Goal: Task Accomplishment & Management: Manage account settings

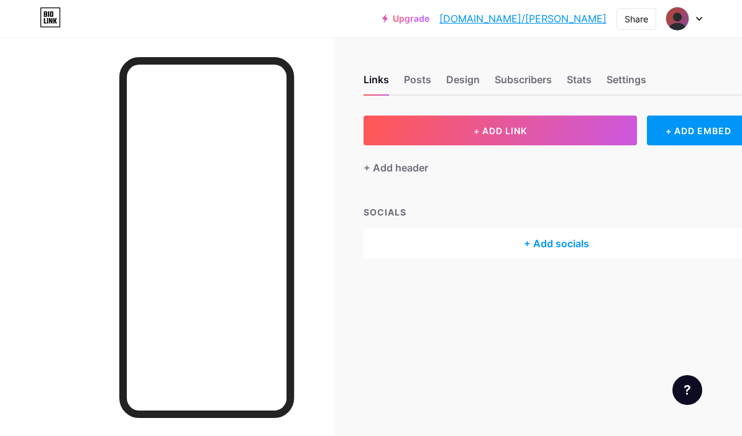
click at [417, 165] on div "+ Add header" at bounding box center [395, 167] width 65 height 15
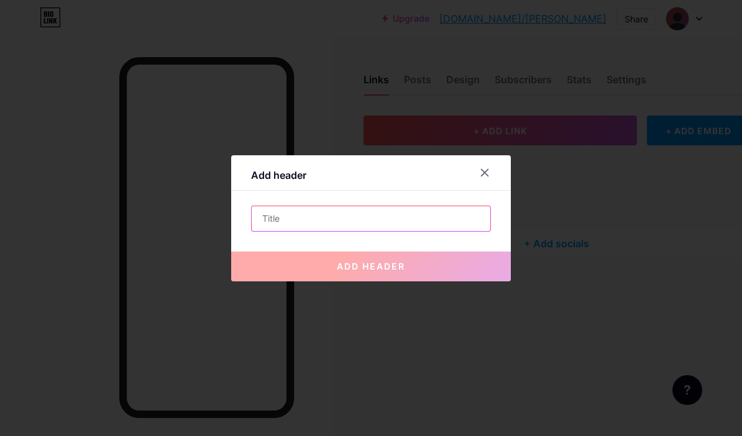
click at [434, 231] on input "text" at bounding box center [371, 218] width 239 height 25
type input "H"
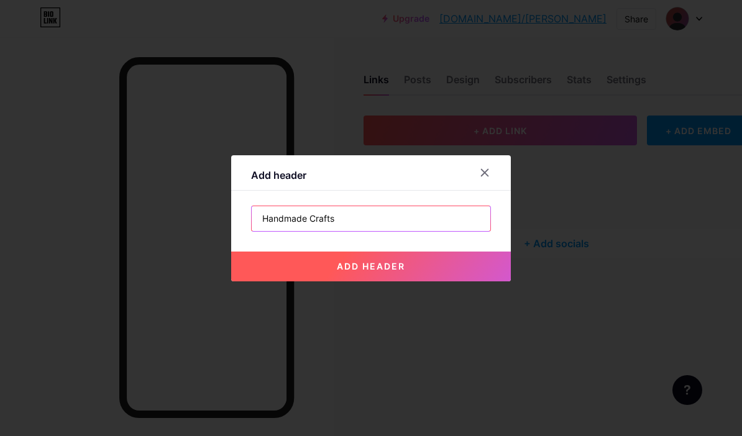
type input "Handmade Crafts"
click at [424, 281] on button "add header" at bounding box center [371, 267] width 280 height 30
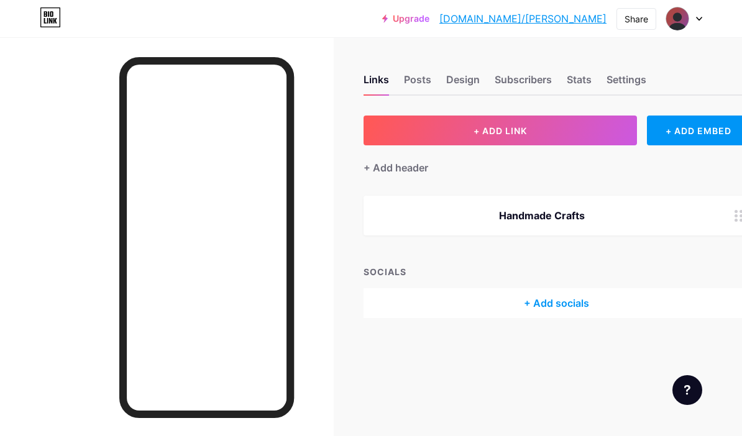
click at [407, 168] on div "+ Add header" at bounding box center [395, 167] width 65 height 15
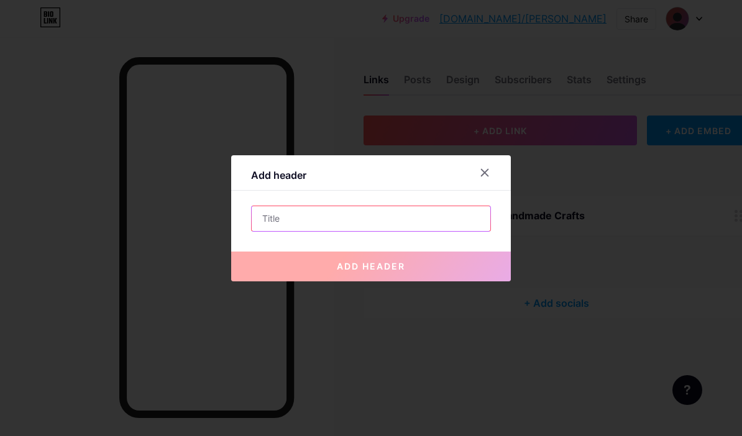
click at [445, 231] on input "text" at bounding box center [371, 218] width 239 height 25
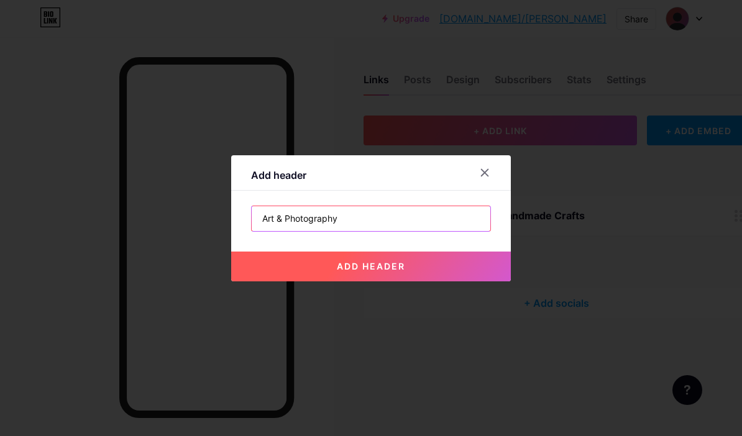
type input "Art & Photography"
click at [455, 281] on button "add header" at bounding box center [371, 267] width 280 height 30
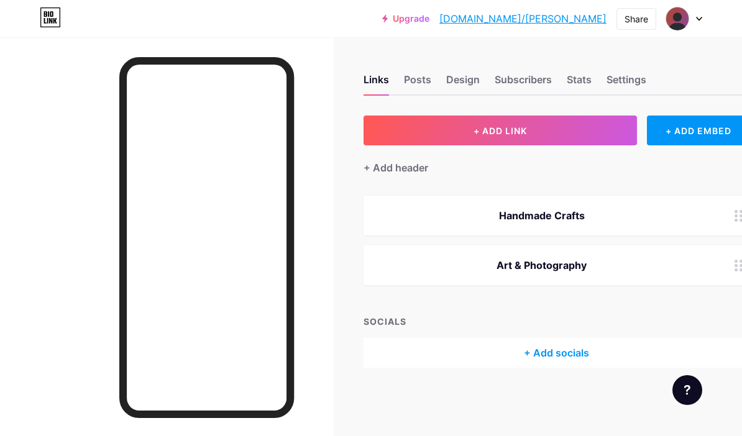
click at [414, 162] on div "+ Add header" at bounding box center [395, 167] width 65 height 15
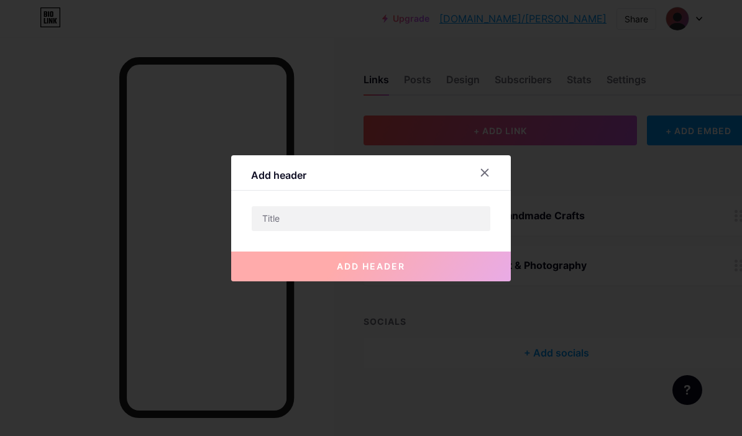
click at [436, 231] on input "text" at bounding box center [371, 218] width 239 height 25
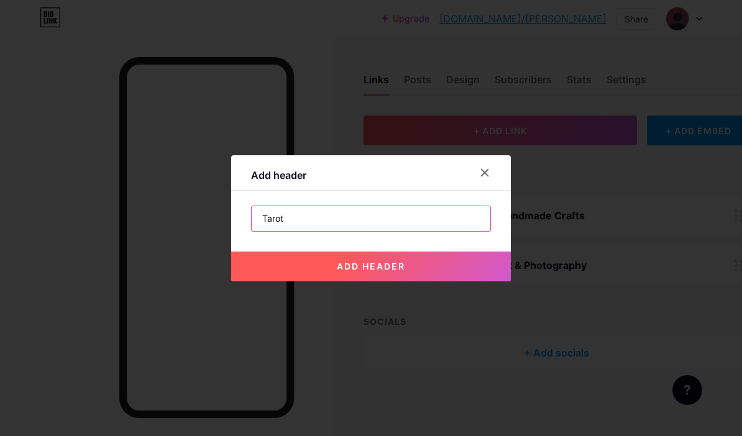
type input "Tarot"
click at [444, 281] on button "add header" at bounding box center [371, 267] width 280 height 30
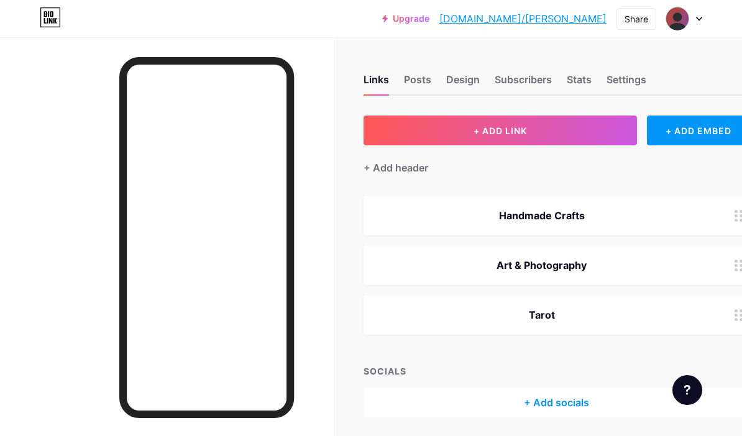
click at [412, 175] on div "+ Add header" at bounding box center [395, 167] width 65 height 15
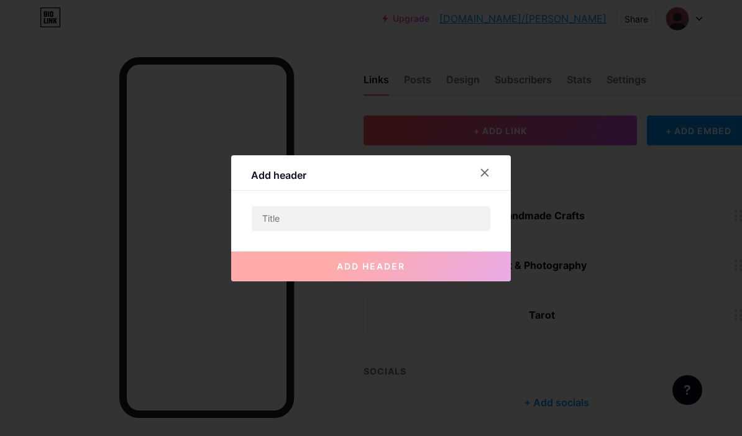
click at [444, 231] on input "text" at bounding box center [371, 218] width 239 height 25
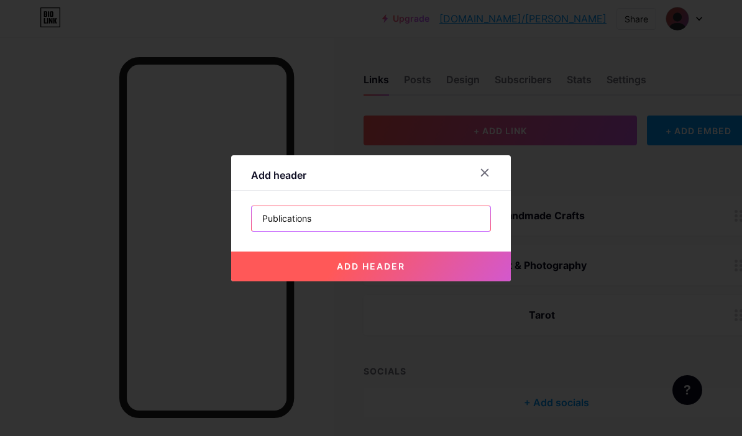
type input "Publications"
click at [431, 281] on button "add header" at bounding box center [371, 267] width 280 height 30
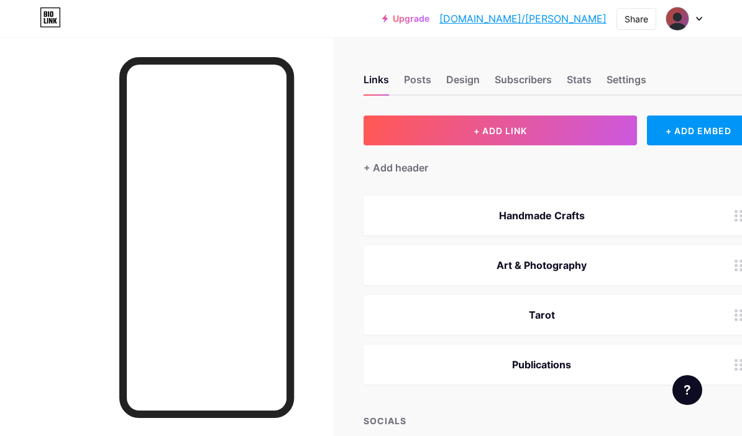
click at [411, 169] on div "+ Add header" at bounding box center [395, 167] width 65 height 15
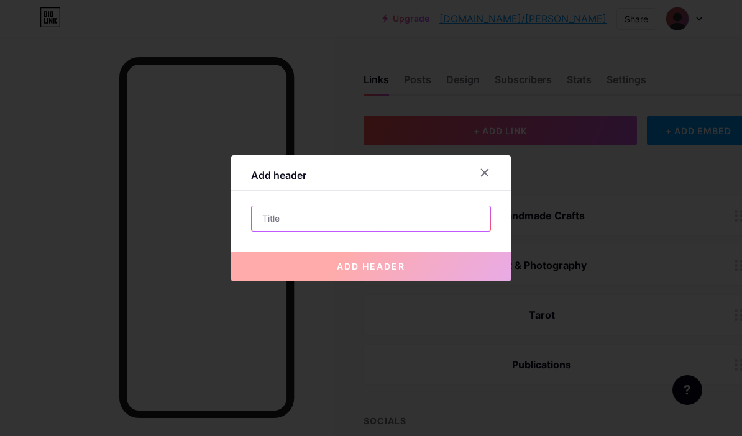
click at [417, 231] on input "text" at bounding box center [371, 218] width 239 height 25
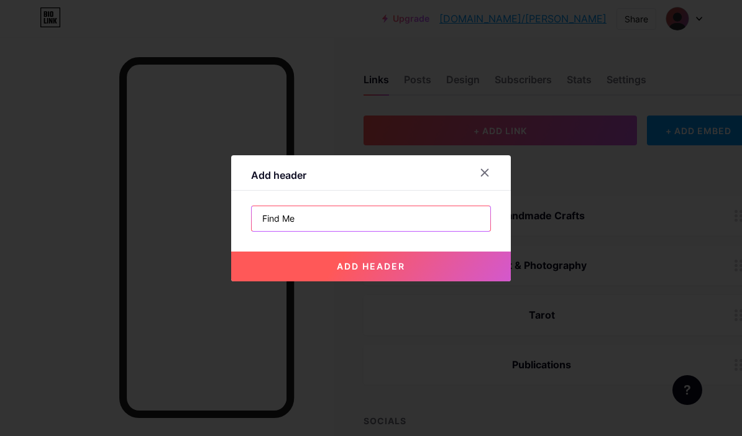
type input "Find Me"
click at [431, 281] on button "add header" at bounding box center [371, 267] width 280 height 30
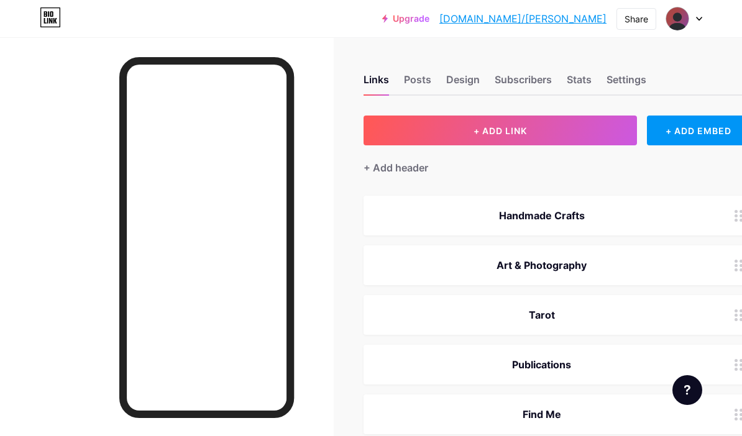
click at [423, 174] on div "+ Add header" at bounding box center [395, 167] width 65 height 15
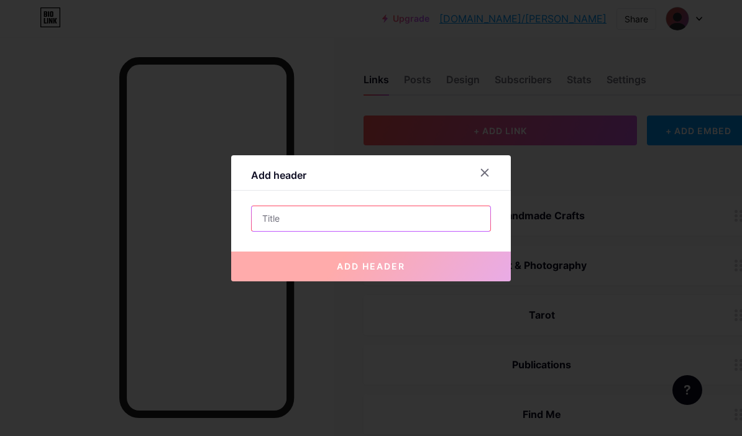
click at [425, 231] on input "text" at bounding box center [371, 218] width 239 height 25
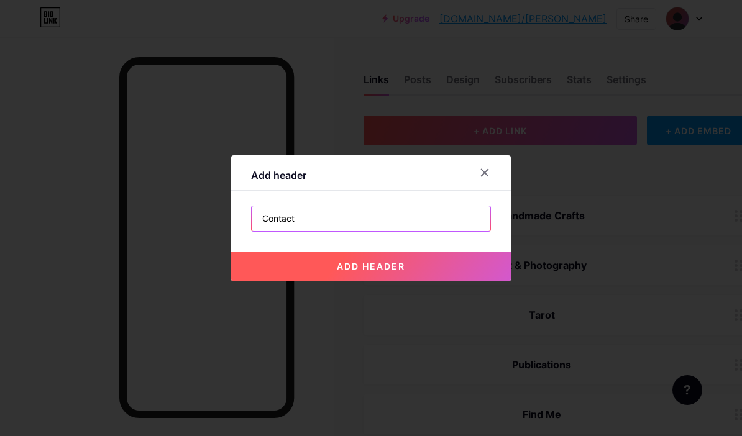
type input "Contact"
click at [441, 281] on button "add header" at bounding box center [371, 267] width 280 height 30
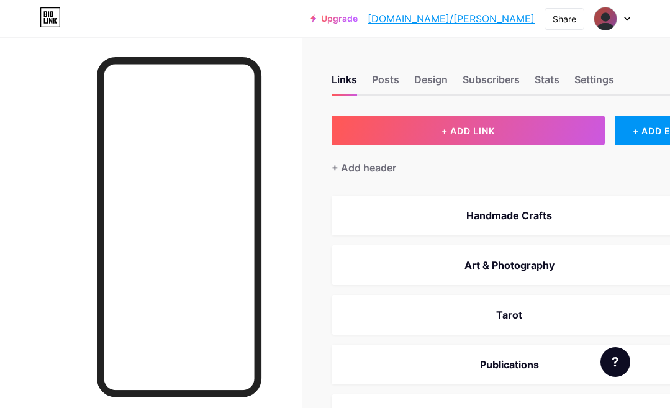
click at [380, 171] on div "+ Add header" at bounding box center [364, 167] width 65 height 15
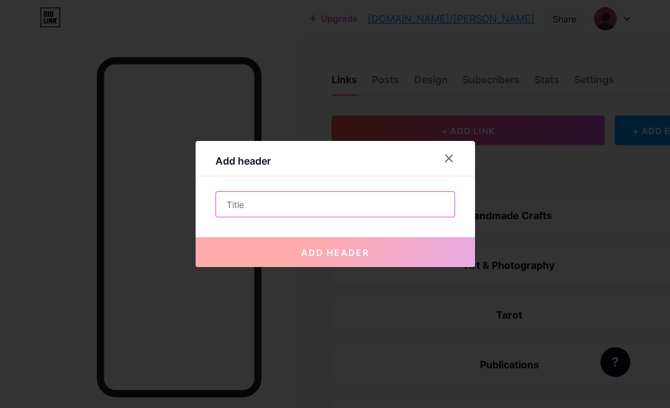
click at [423, 217] on input "text" at bounding box center [335, 204] width 239 height 25
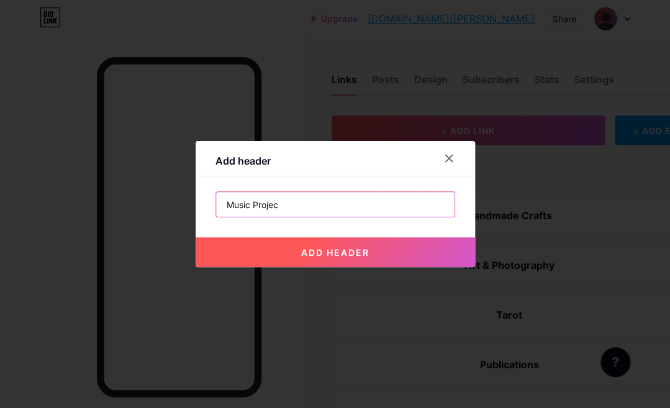
type input "Music Projects"
click at [422, 267] on button "add header" at bounding box center [336, 252] width 280 height 30
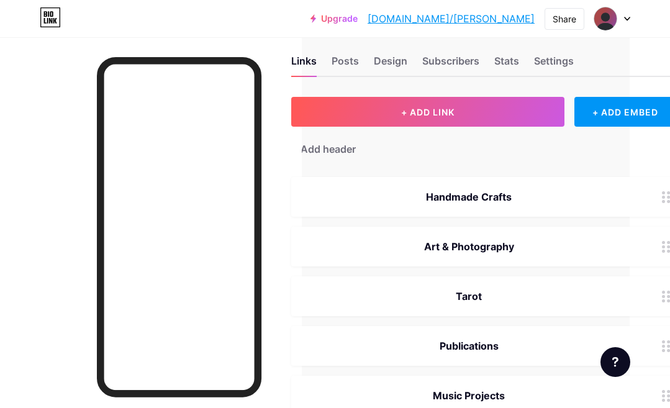
scroll to position [18, 40]
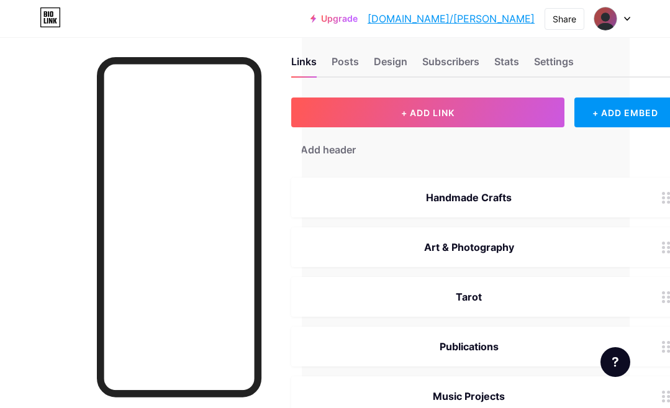
click at [514, 19] on link "[DOMAIN_NAME]/[PERSON_NAME]" at bounding box center [451, 18] width 167 height 15
click at [514, 20] on link "[DOMAIN_NAME]/[PERSON_NAME]" at bounding box center [451, 18] width 167 height 15
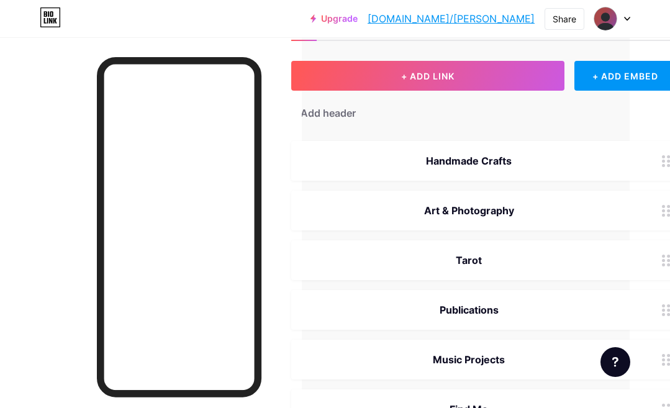
scroll to position [63, 40]
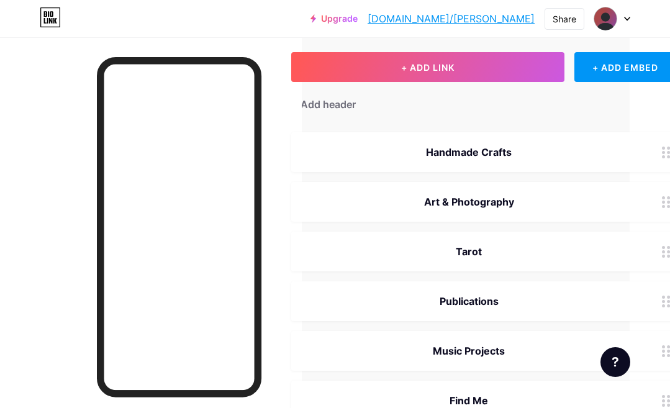
click at [478, 252] on div "Tarot" at bounding box center [469, 251] width 326 height 15
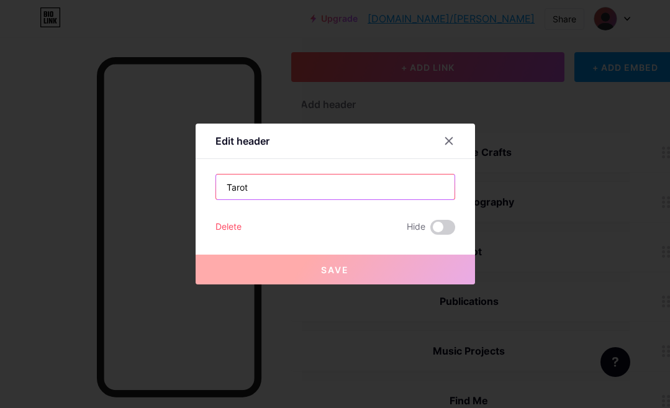
click at [335, 199] on input "Tarot" at bounding box center [335, 187] width 239 height 25
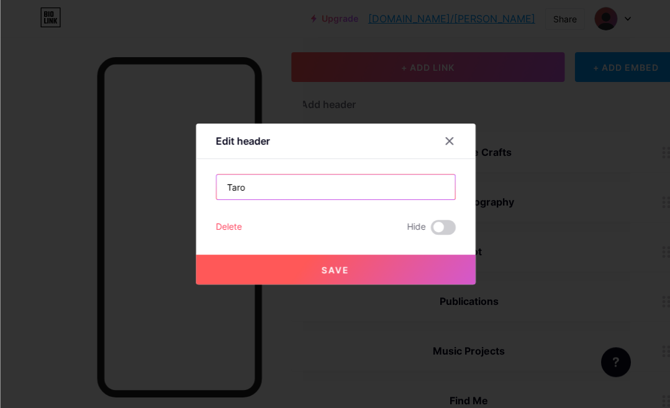
scroll to position [63, 40]
type input "T"
type input "Holistic Work"
click at [398, 285] on button "Save" at bounding box center [336, 270] width 280 height 30
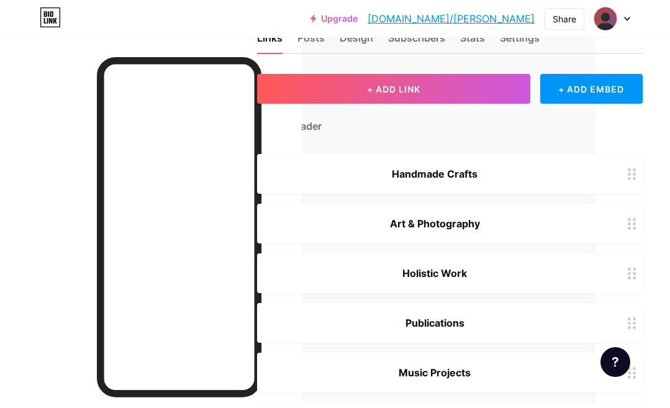
scroll to position [42, 76]
click at [472, 91] on button "+ ADD LINK" at bounding box center [392, 89] width 273 height 30
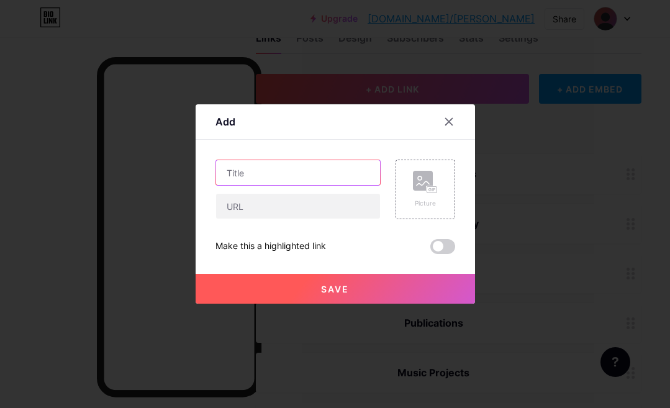
click at [319, 185] on input "text" at bounding box center [298, 172] width 164 height 25
type input "E"
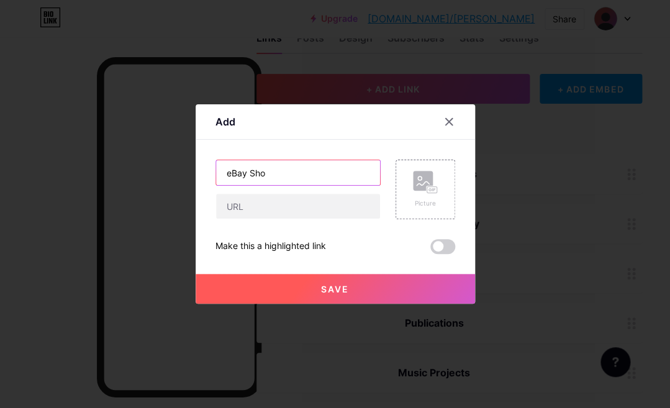
type input "eBay Sho"
click at [323, 219] on input "text" at bounding box center [298, 206] width 164 height 25
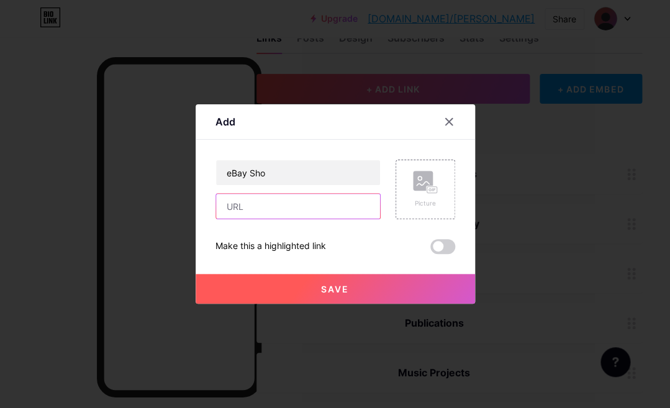
paste input "[URL][DOMAIN_NAME][PERSON_NAME]"
type input "[URL][DOMAIN_NAME][PERSON_NAME]"
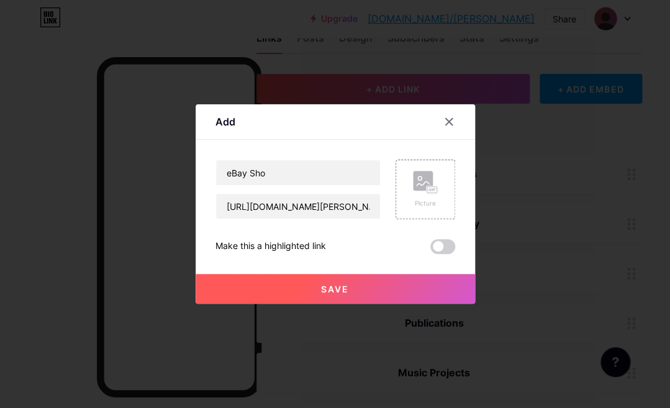
click at [335, 185] on input "eBay Sho" at bounding box center [298, 172] width 164 height 25
type input "eBay ShoP"
click at [399, 304] on button "Save" at bounding box center [336, 289] width 280 height 30
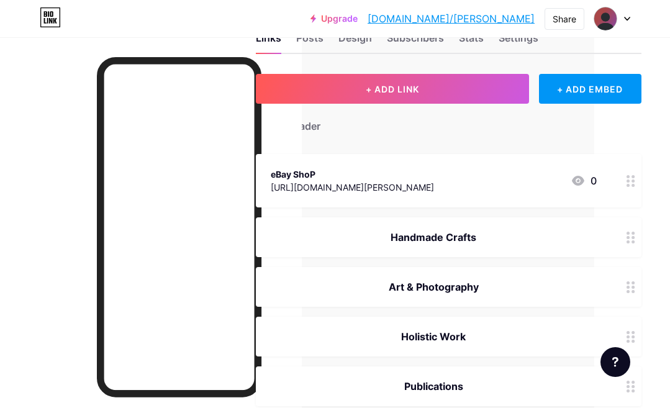
click at [502, 180] on div "eBay ShoP https://bio.link/terri 0" at bounding box center [434, 181] width 326 height 29
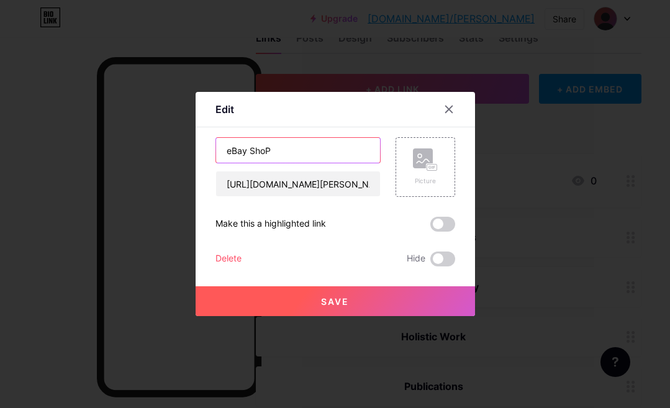
click at [347, 163] on input "eBay ShoP" at bounding box center [298, 150] width 164 height 25
type input "eBay Shop"
click at [421, 316] on button "Save" at bounding box center [336, 301] width 280 height 30
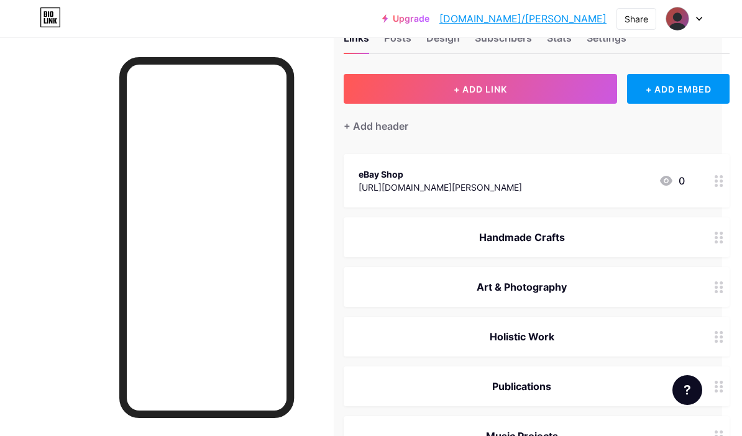
scroll to position [42, 21]
click at [486, 94] on span "+ ADD LINK" at bounding box center [478, 89] width 53 height 11
click at [509, 81] on button "+ ADD LINK" at bounding box center [478, 89] width 273 height 30
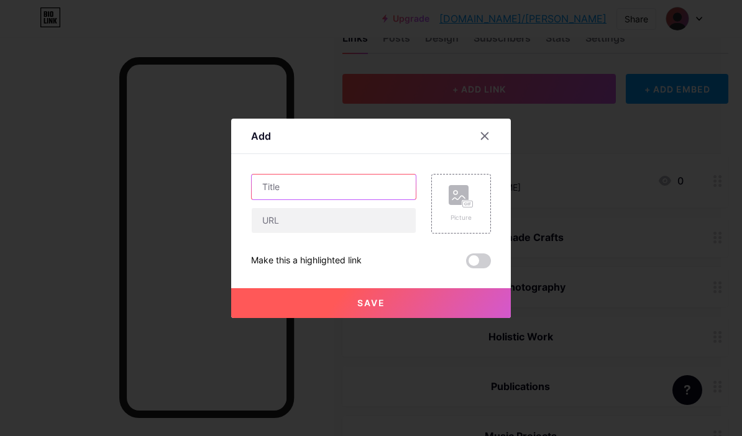
click at [375, 199] on input "text" at bounding box center [334, 187] width 164 height 25
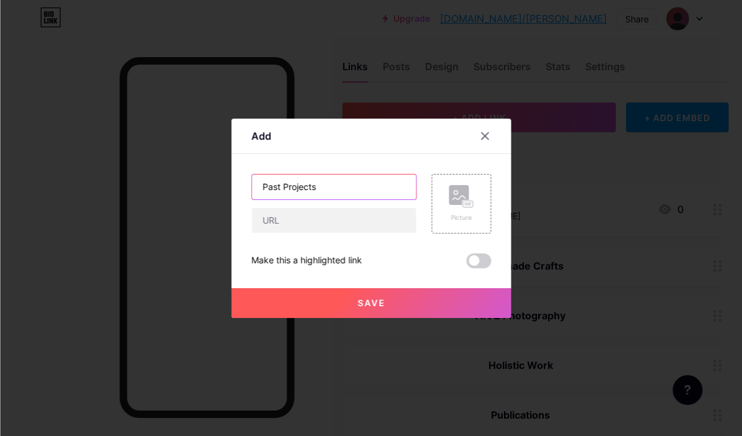
scroll to position [12, 21]
type input "Past Projects"
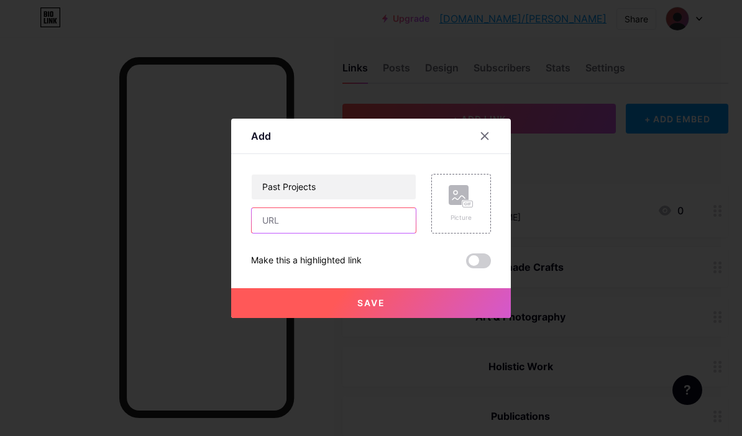
click at [362, 233] on input "text" at bounding box center [334, 220] width 164 height 25
click at [344, 233] on input "text" at bounding box center [334, 220] width 164 height 25
paste input "[URL][DOMAIN_NAME]"
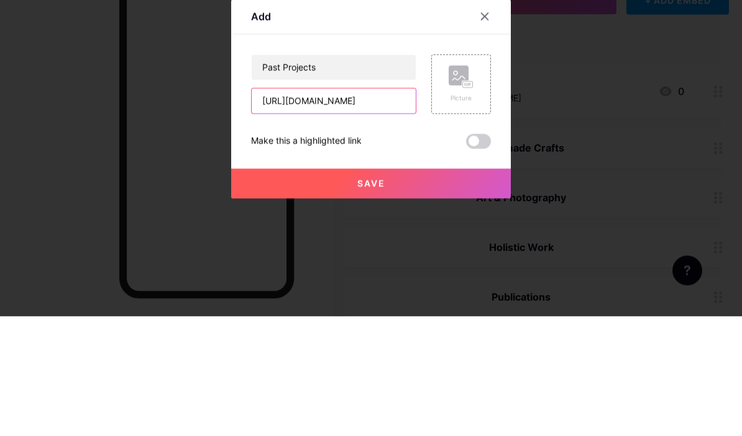
scroll to position [48, 21]
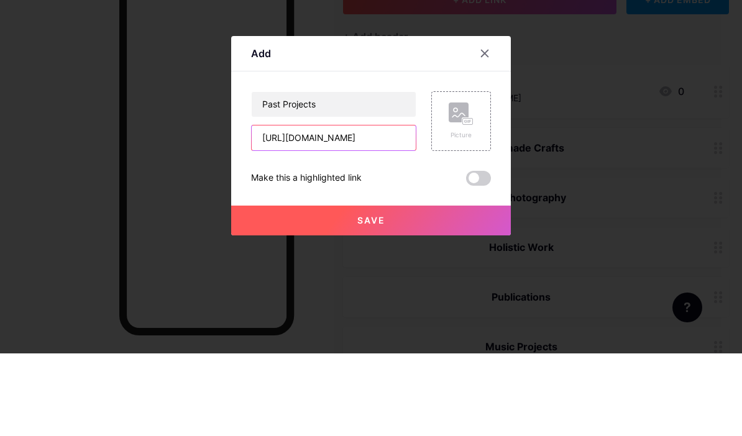
type input "[URL][DOMAIN_NAME]"
click at [439, 288] on button "Save" at bounding box center [371, 303] width 280 height 30
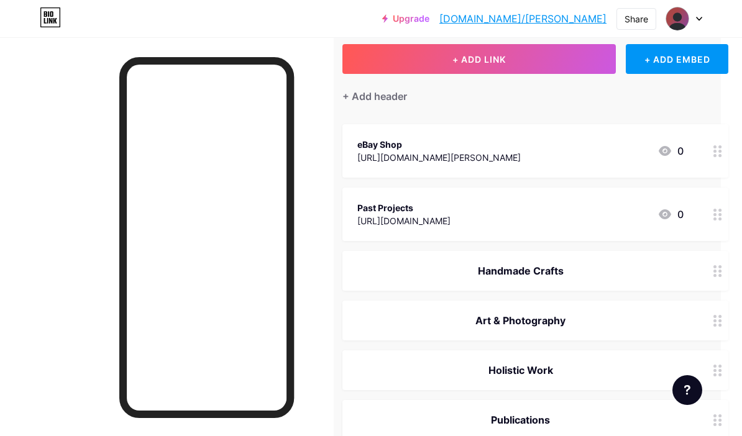
scroll to position [71, 21]
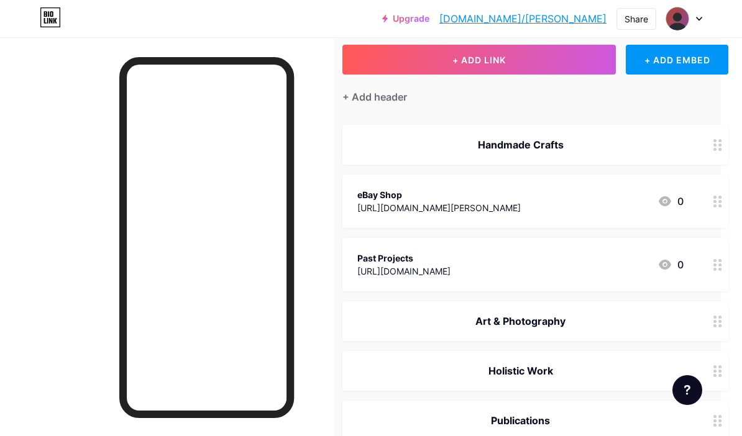
click at [393, 96] on div "+ Add header" at bounding box center [374, 96] width 65 height 15
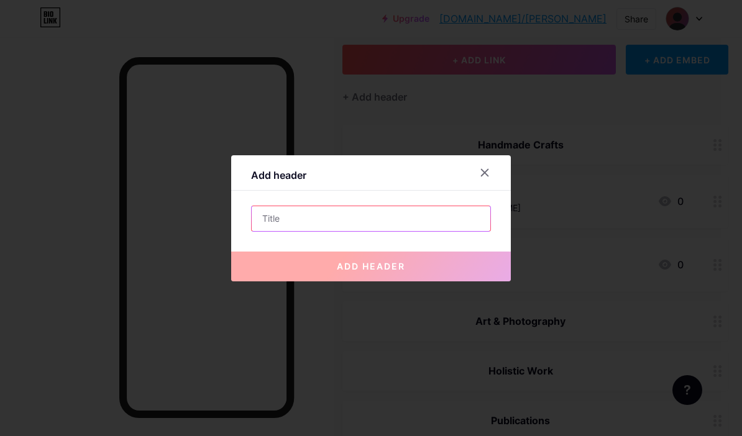
click at [411, 231] on input "text" at bounding box center [371, 218] width 239 height 25
type input "<"
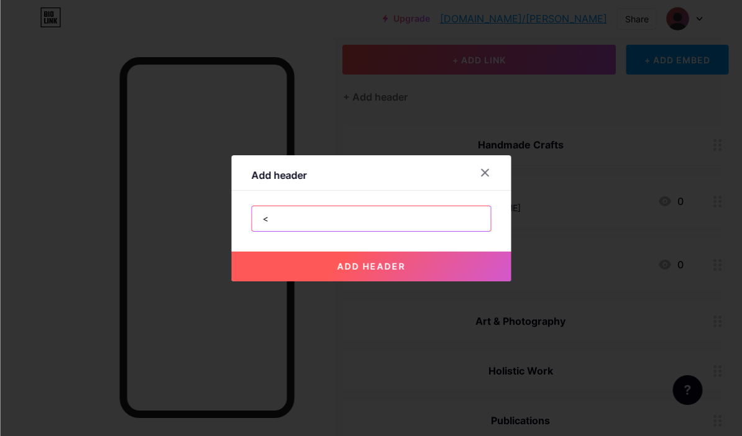
scroll to position [71, 21]
type input "My Pattens"
click at [426, 281] on button "add header" at bounding box center [371, 267] width 280 height 30
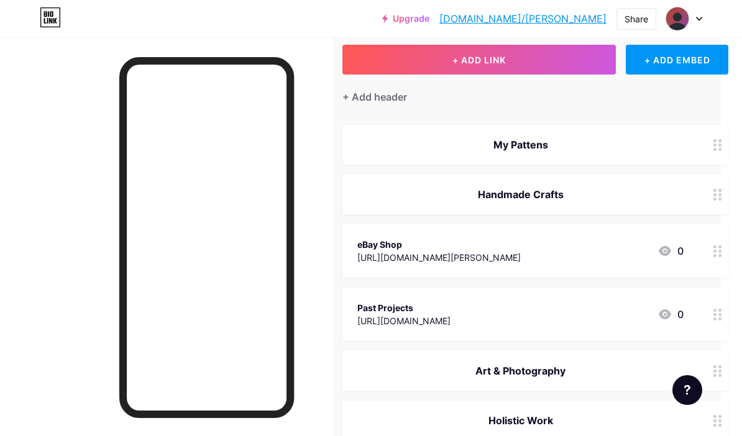
click at [719, 144] on circle at bounding box center [719, 145] width 3 height 3
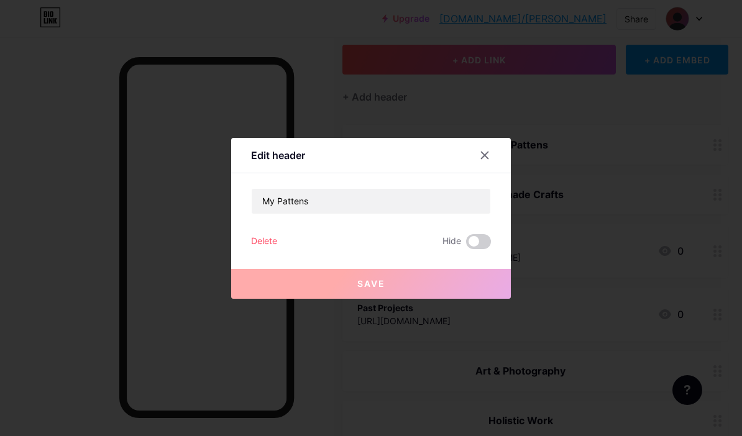
click at [272, 249] on div "Delete" at bounding box center [264, 241] width 26 height 15
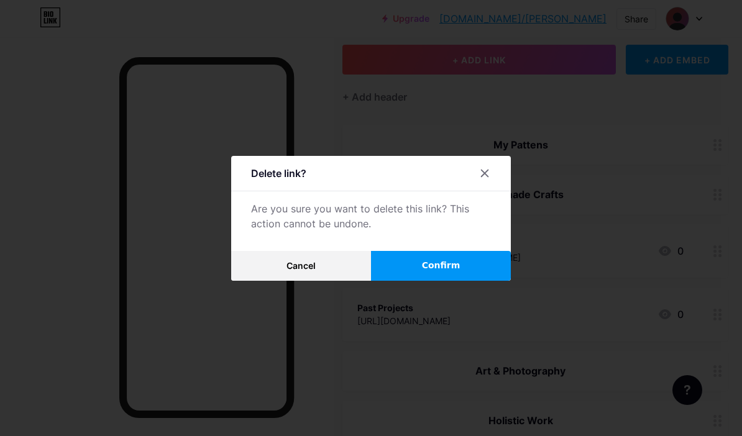
click at [472, 281] on button "Confirm" at bounding box center [441, 266] width 140 height 30
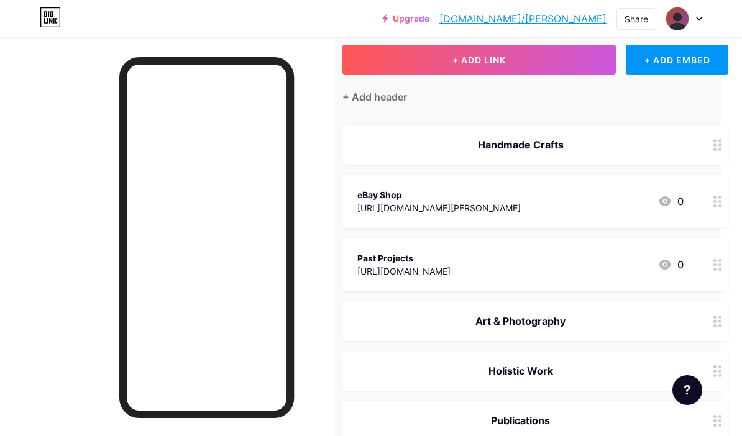
click at [533, 50] on button "+ ADD LINK" at bounding box center [478, 60] width 273 height 30
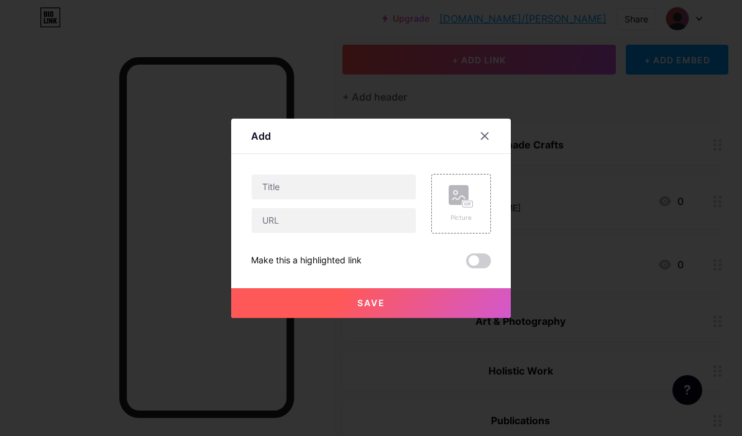
click at [386, 199] on input "text" at bounding box center [334, 187] width 164 height 25
type input "My Patterna"
click at [331, 233] on input "text" at bounding box center [334, 220] width 164 height 25
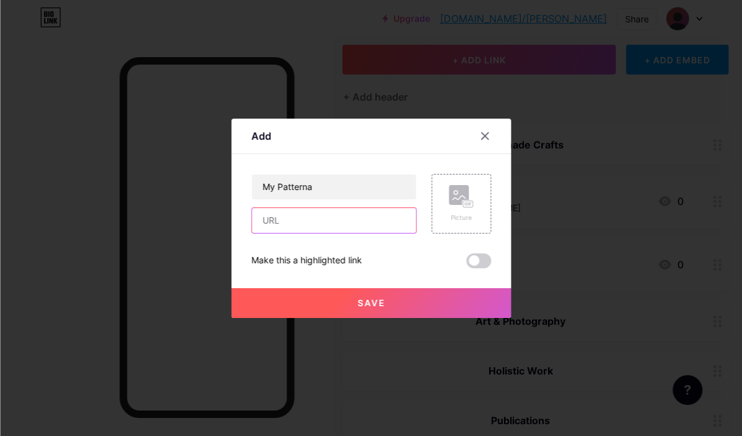
scroll to position [71, 21]
click at [334, 233] on input "text" at bounding box center [334, 220] width 164 height 25
paste input "[URL][DOMAIN_NAME]"
type input "[URL][DOMAIN_NAME]"
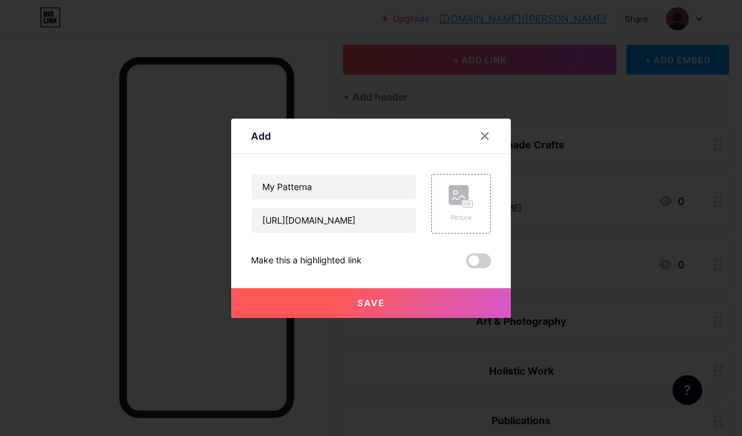
click at [345, 199] on input "My Patterna" at bounding box center [334, 187] width 164 height 25
type input "My Patterns"
click at [434, 318] on button "Save" at bounding box center [371, 303] width 280 height 30
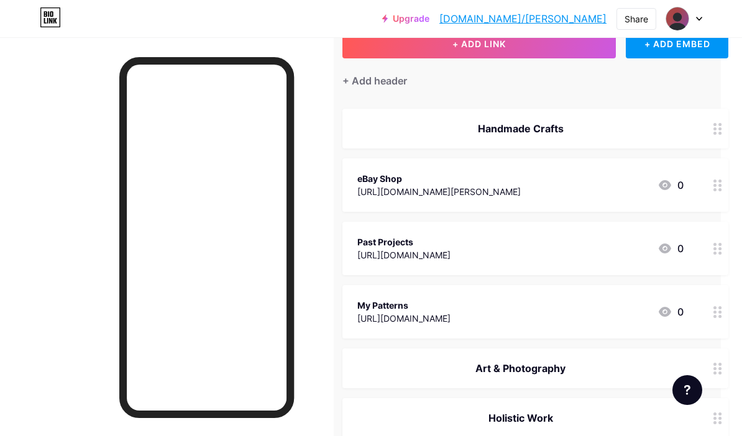
scroll to position [71, 21]
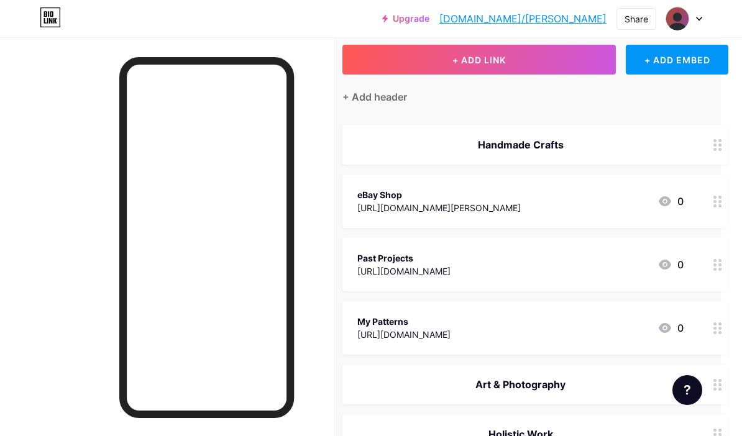
click at [511, 59] on button "+ ADD LINK" at bounding box center [478, 60] width 273 height 30
click at [365, 199] on input "text" at bounding box center [334, 187] width 164 height 25
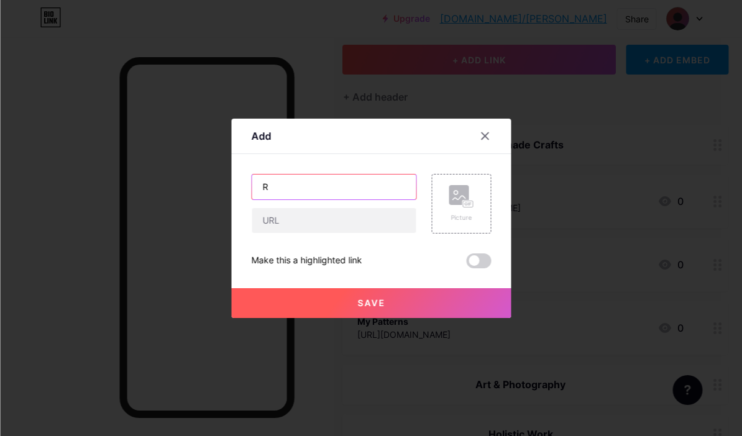
scroll to position [71, 21]
type input "Redbubble Shop"
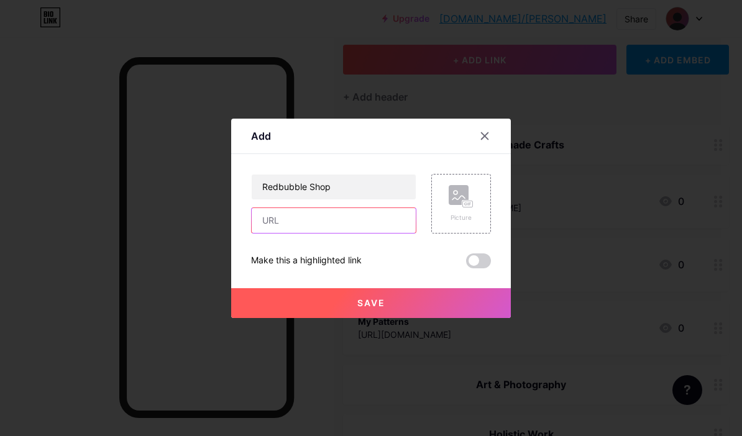
click at [384, 233] on input "text" at bounding box center [334, 220] width 164 height 25
click at [283, 233] on input "http:/bio.link/terri" at bounding box center [334, 220] width 164 height 25
type input "http://bio.link/terri"
click at [440, 318] on button "Save" at bounding box center [371, 303] width 280 height 30
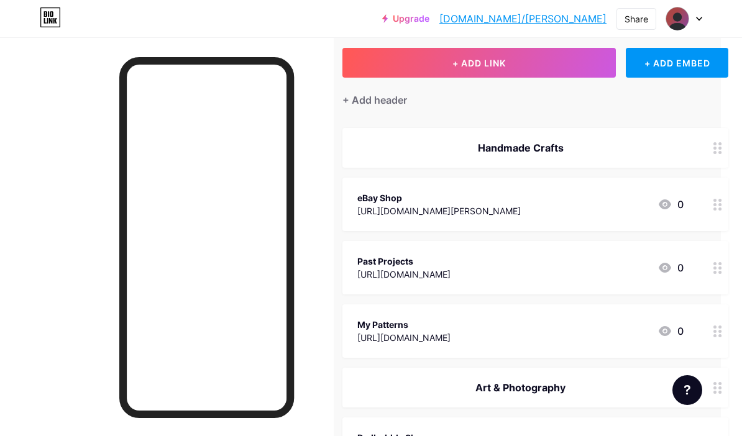
scroll to position [64, 21]
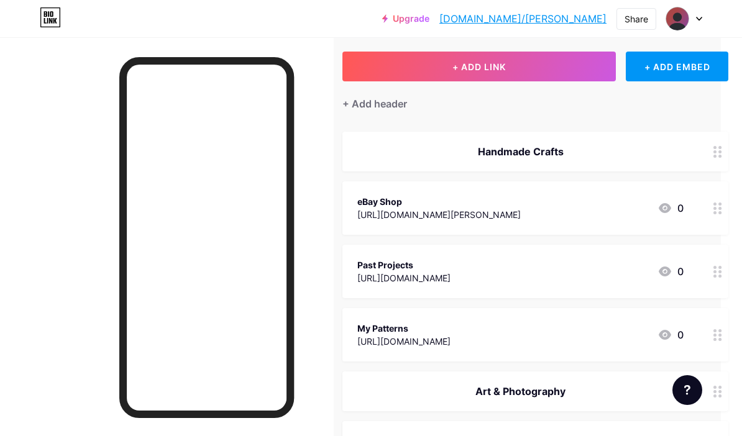
click at [514, 58] on button "+ ADD LINK" at bounding box center [478, 67] width 273 height 30
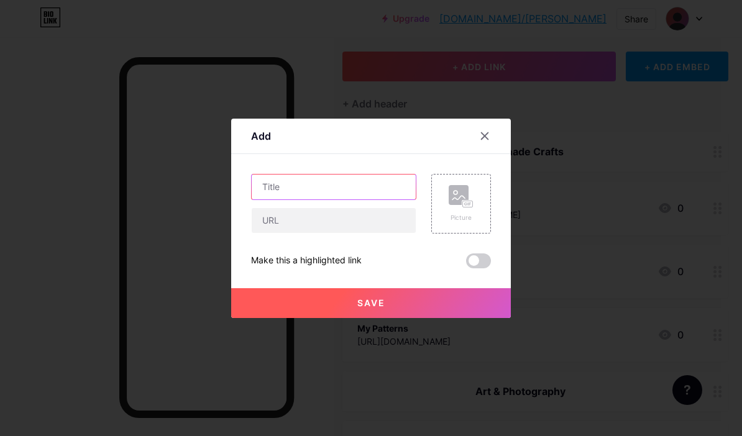
click at [383, 199] on input "text" at bounding box center [334, 187] width 164 height 25
type input "Adobe Stock Portfolio"
click at [385, 233] on input "text" at bounding box center [334, 220] width 164 height 25
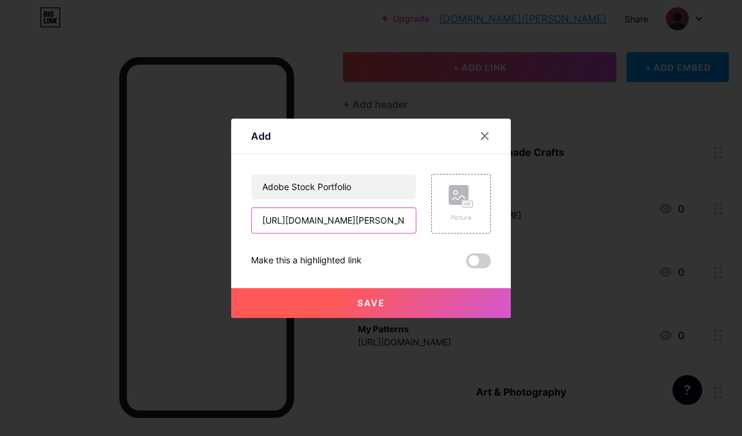
type input "http://bio.link/terri"
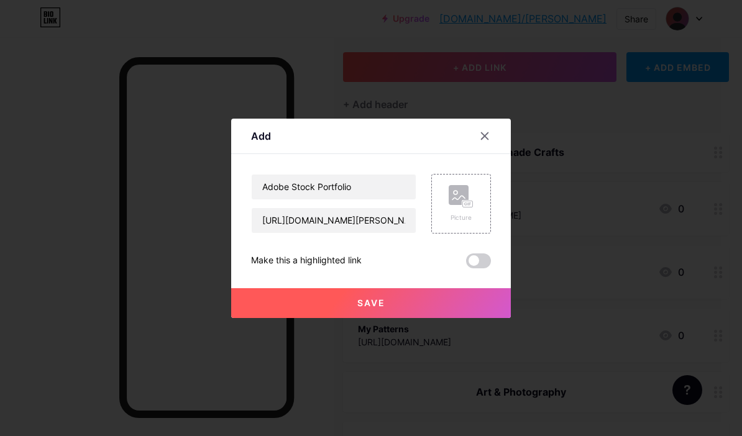
click at [467, 318] on button "Save" at bounding box center [371, 303] width 280 height 30
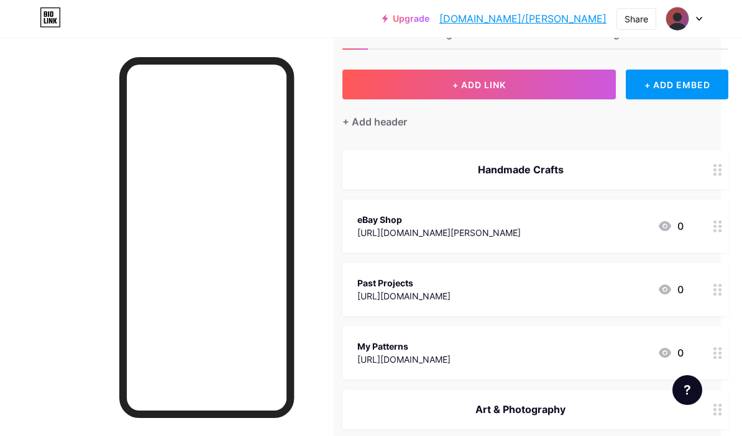
scroll to position [0, 21]
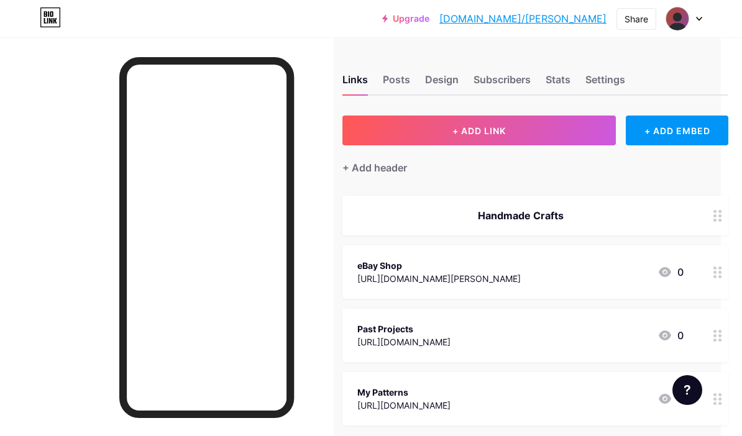
click at [488, 127] on span "+ ADD LINK" at bounding box center [478, 130] width 53 height 11
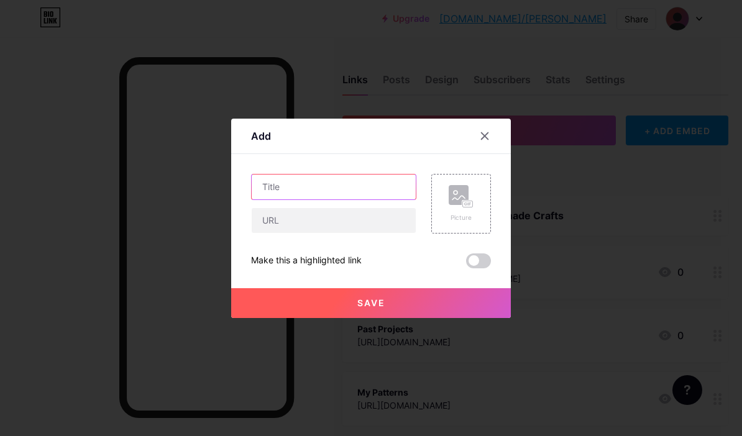
click at [368, 199] on input "text" at bounding box center [334, 187] width 164 height 25
type input "YouTube Channel"
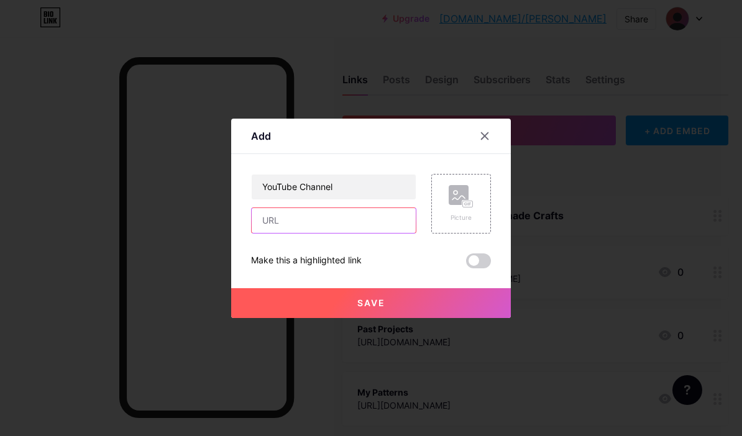
click at [387, 233] on input "text" at bounding box center [334, 220] width 164 height 25
type input "http://bio.link/terri"
click at [445, 318] on button "Save" at bounding box center [371, 303] width 280 height 30
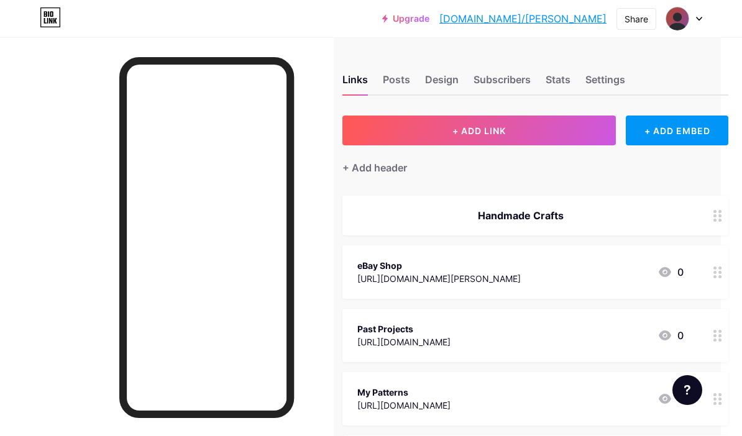
click at [504, 132] on span "+ ADD LINK" at bounding box center [478, 130] width 53 height 11
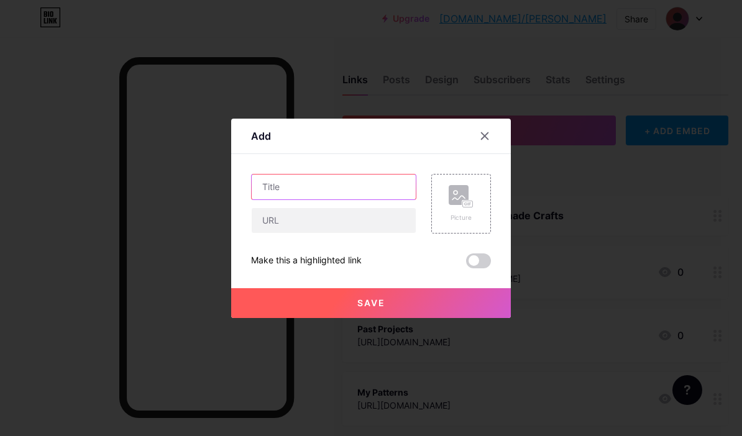
click at [358, 199] on input "text" at bounding box center [334, 187] width 164 height 25
type input "The Elmcroft Tarot Deck"
click at [383, 233] on input "text" at bounding box center [334, 220] width 164 height 25
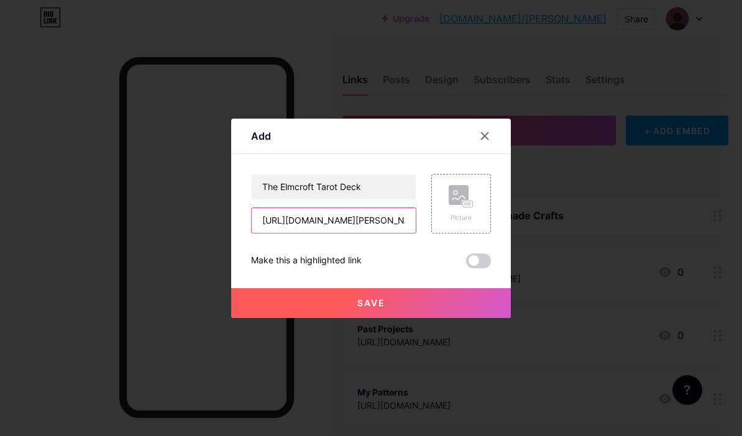
type input "http://bio.link/terri"
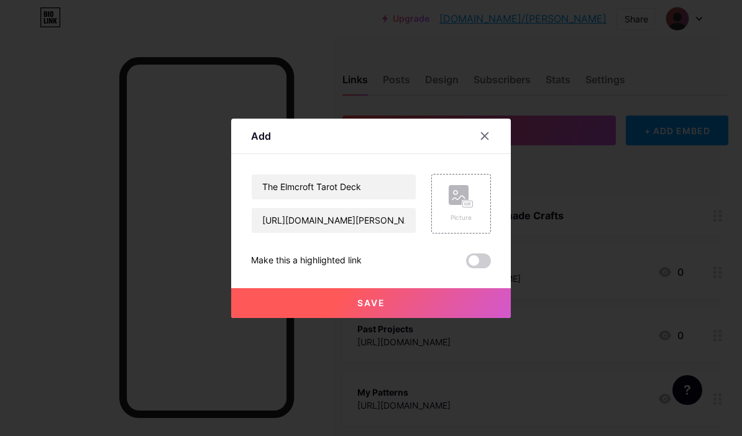
click at [437, 318] on button "Save" at bounding box center [371, 303] width 280 height 30
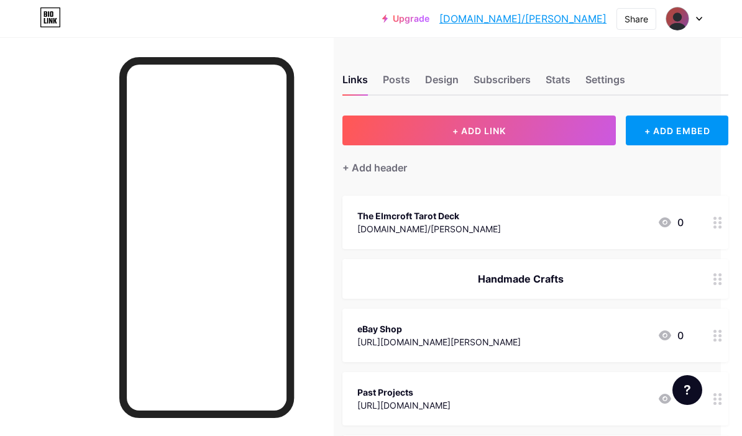
click at [542, 135] on button "+ ADD LINK" at bounding box center [478, 131] width 273 height 30
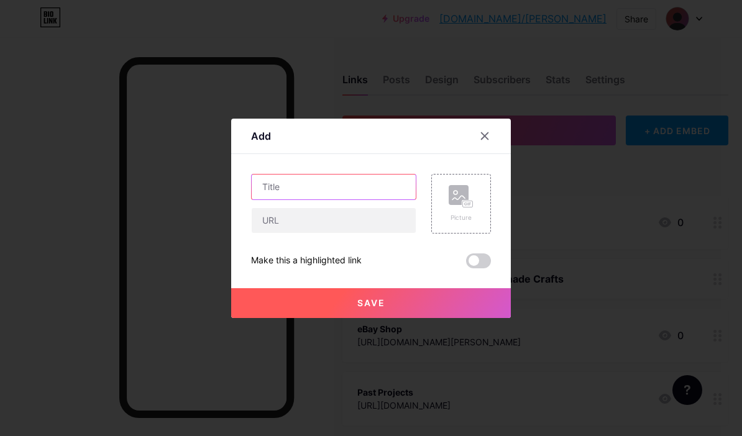
click at [386, 199] on input "text" at bounding box center [334, 187] width 164 height 25
type input "The Waxing Lyric Oracle"
click at [383, 233] on input "text" at bounding box center [334, 220] width 164 height 25
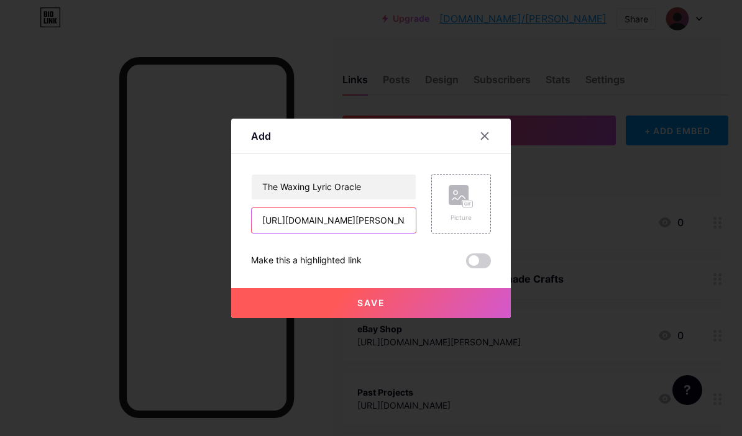
type input "http://bio.link/terri"
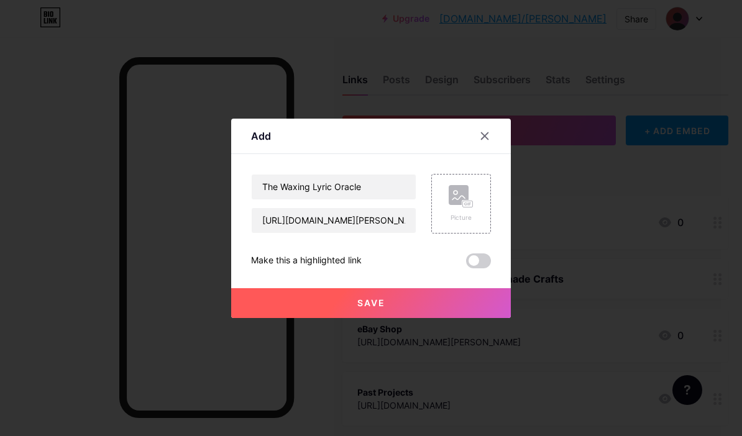
click at [460, 318] on button "Save" at bounding box center [371, 303] width 280 height 30
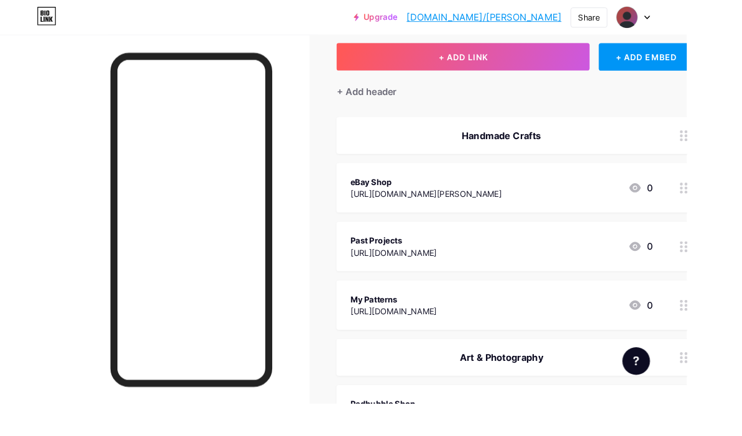
scroll to position [0, 0]
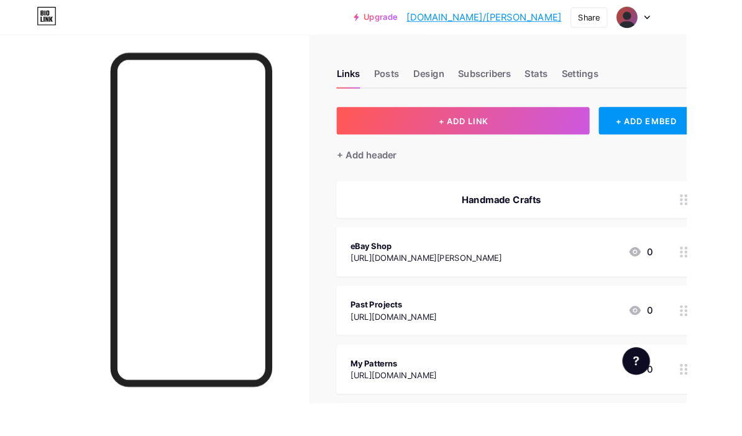
click at [519, 127] on span "+ ADD LINK" at bounding box center [499, 130] width 53 height 11
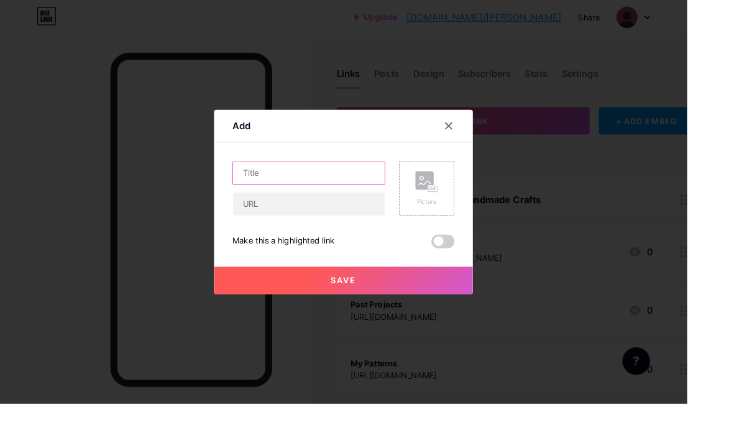
click at [361, 199] on input "text" at bounding box center [334, 187] width 164 height 25
type input "Strange Little Trees by [PERSON_NAME]"
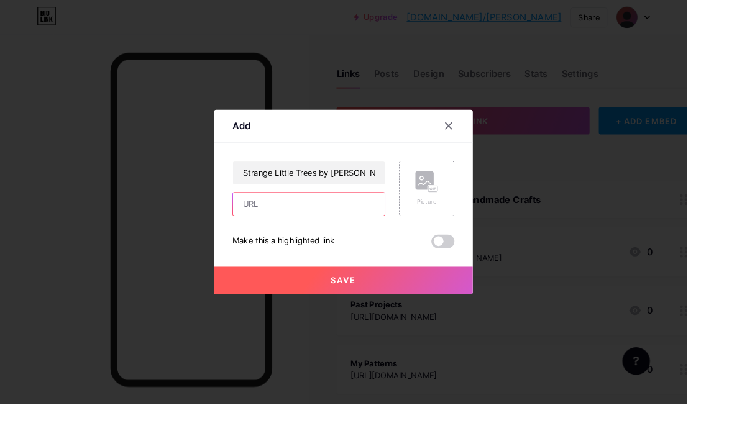
click at [395, 233] on input "text" at bounding box center [334, 220] width 164 height 25
type input "http://bio.link/terri"
click at [455, 318] on button "Save" at bounding box center [371, 303] width 280 height 30
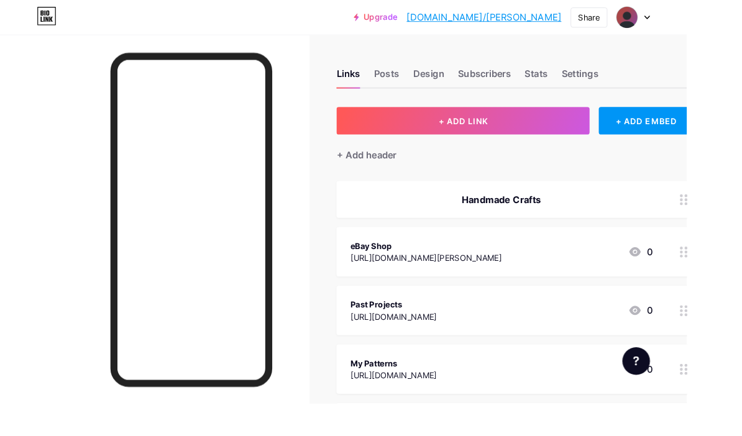
click at [575, 124] on button "+ ADD LINK" at bounding box center [499, 131] width 273 height 30
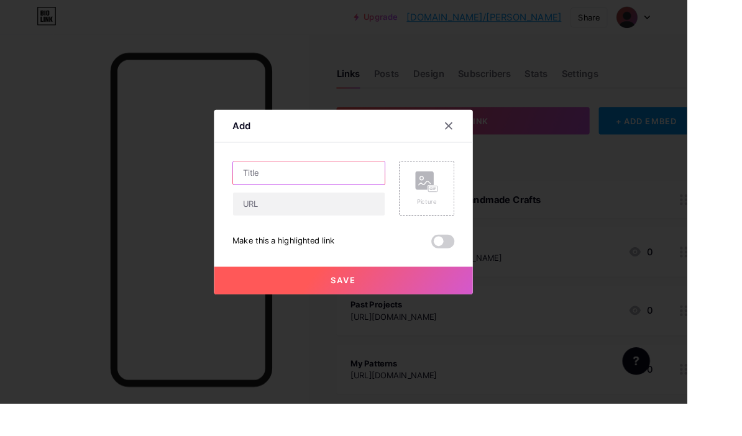
click at [378, 199] on input "text" at bounding box center [334, 187] width 164 height 25
type input "All Trashed Out by Gasfoodlodging"
click at [393, 233] on input "text" at bounding box center [334, 220] width 164 height 25
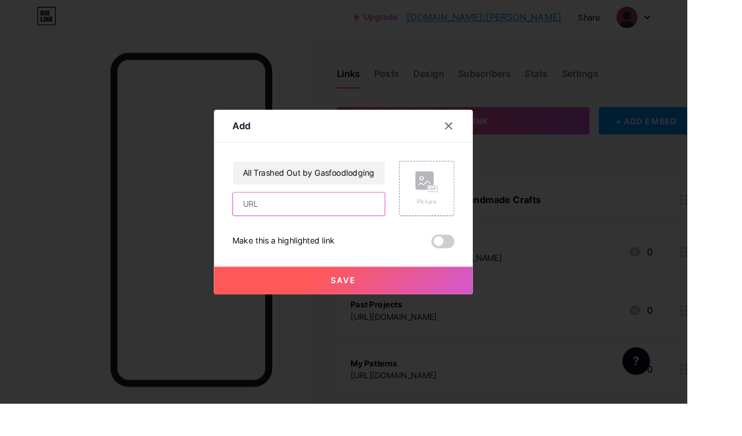
scroll to position [14, 30]
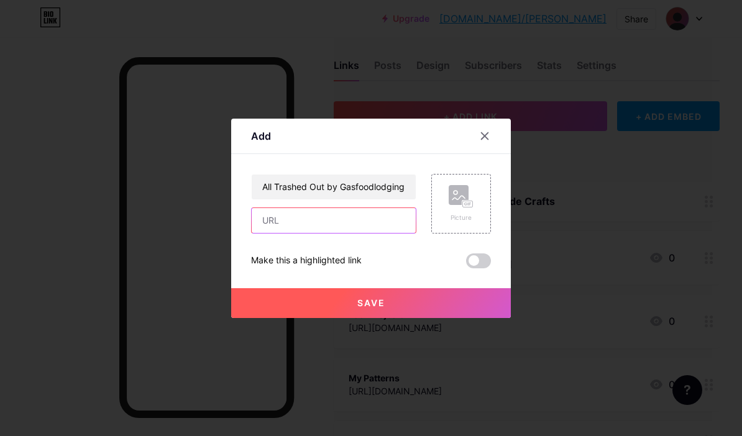
click at [343, 233] on input "text" at bounding box center [334, 220] width 164 height 25
paste input "[URL][DOMAIN_NAME]"
type input "[URL][DOMAIN_NAME]"
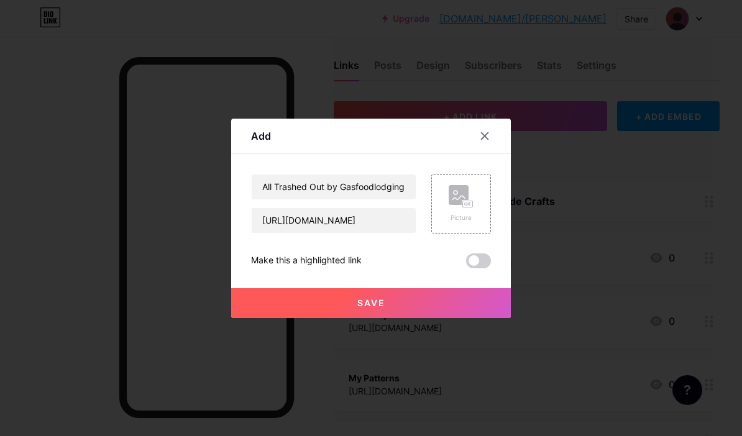
click at [419, 318] on button "Save" at bounding box center [371, 303] width 280 height 30
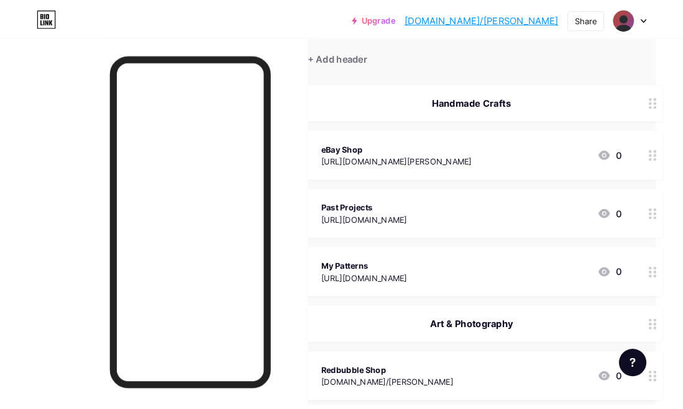
scroll to position [0, 30]
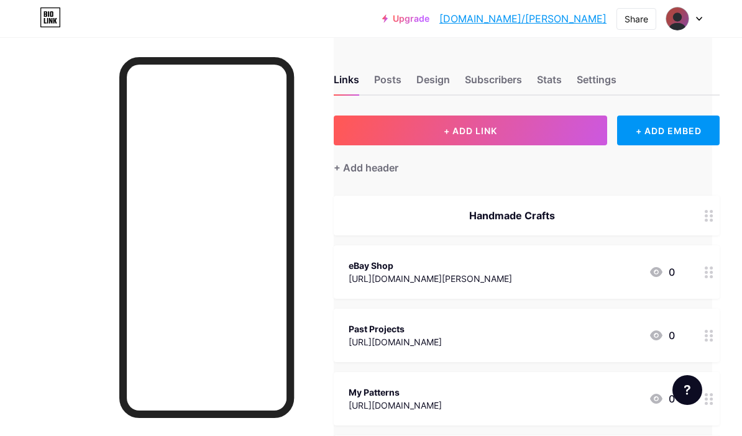
click at [490, 130] on span "+ ADD LINK" at bounding box center [470, 130] width 53 height 11
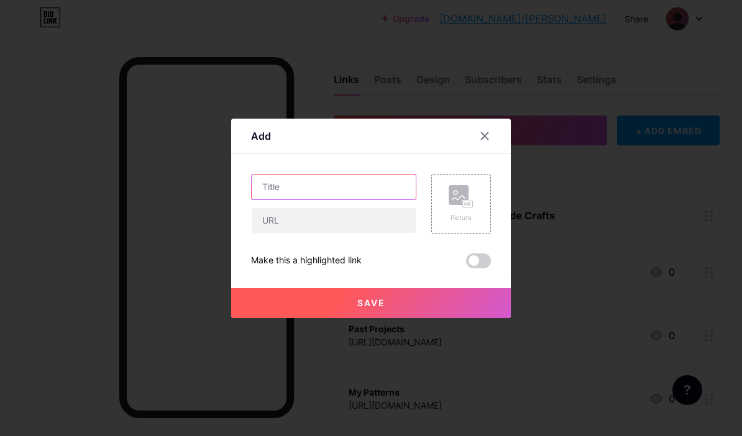
click at [371, 199] on input "text" at bounding box center [334, 187] width 164 height 25
type input "Goodreads"
click at [376, 233] on input "text" at bounding box center [334, 220] width 164 height 25
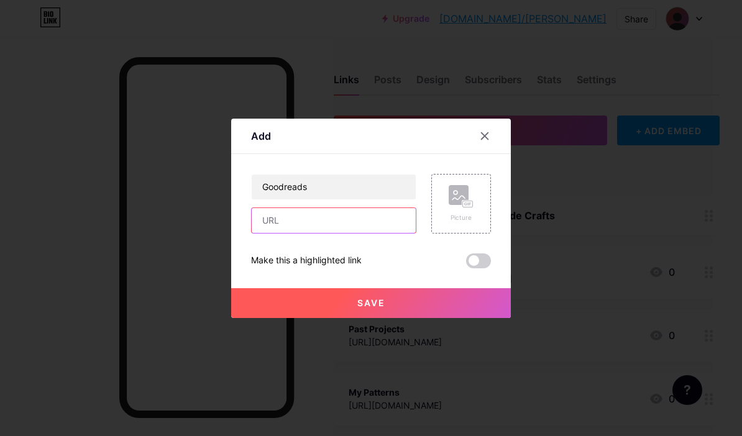
click at [292, 233] on input "text" at bounding box center [334, 220] width 164 height 25
paste input "[URL][DOMAIN_NAME][PERSON_NAME]"
type input "[URL][DOMAIN_NAME][PERSON_NAME]"
click at [404, 318] on button "Save" at bounding box center [371, 303] width 280 height 30
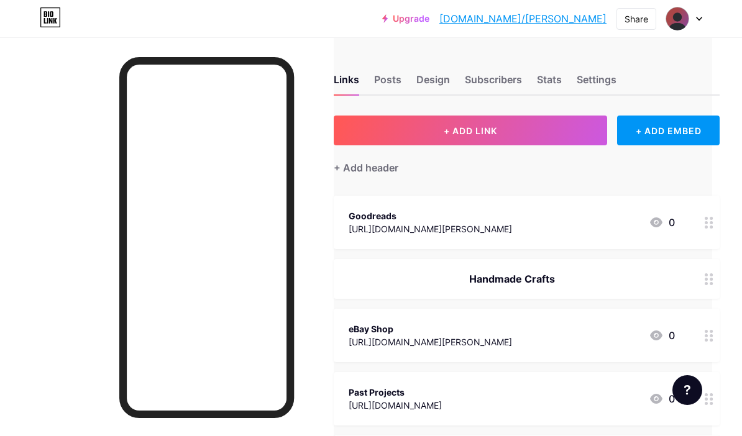
click at [538, 135] on button "+ ADD LINK" at bounding box center [470, 131] width 273 height 30
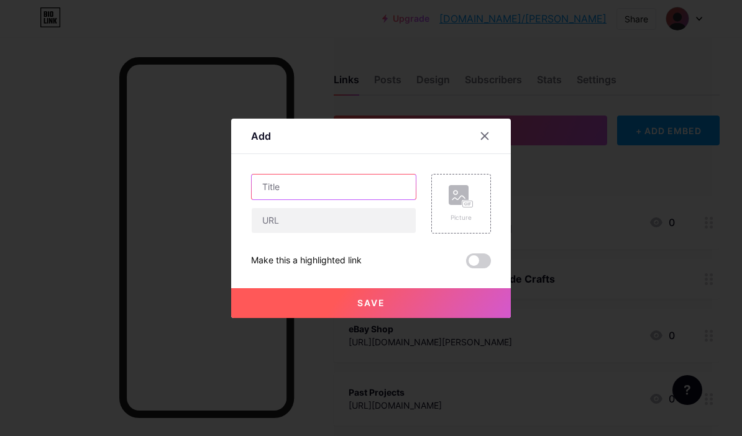
click at [374, 199] on input "text" at bounding box center [334, 187] width 164 height 25
type input "Spotify"
click at [367, 233] on input "text" at bounding box center [334, 220] width 164 height 25
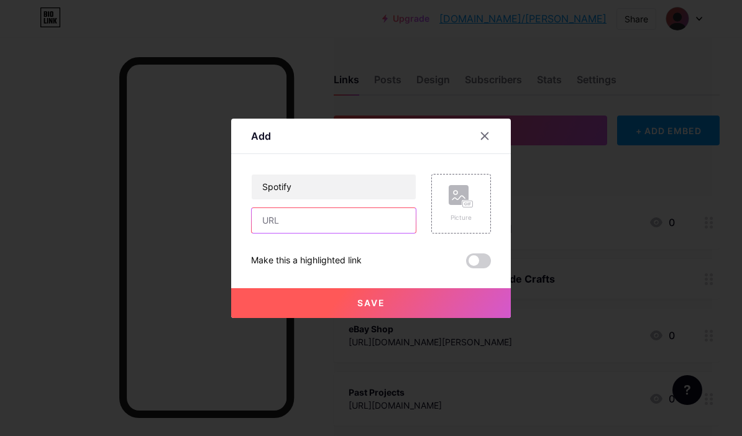
click at [342, 233] on input "text" at bounding box center [334, 220] width 164 height 25
paste input "[URL][DOMAIN_NAME]"
type input "[URL][DOMAIN_NAME]"
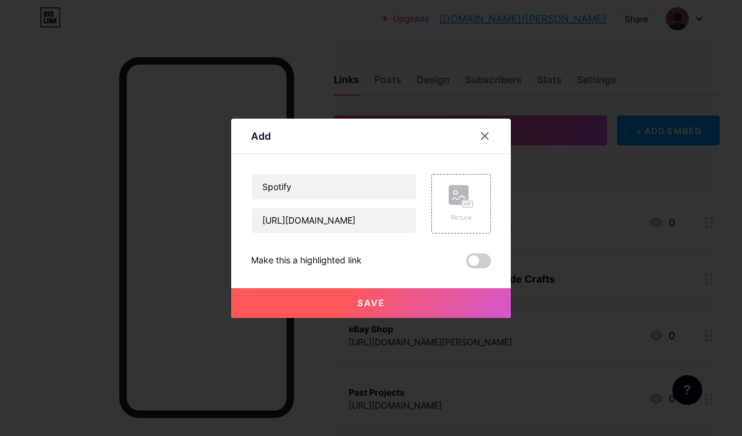
click at [427, 318] on button "Save" at bounding box center [371, 303] width 280 height 30
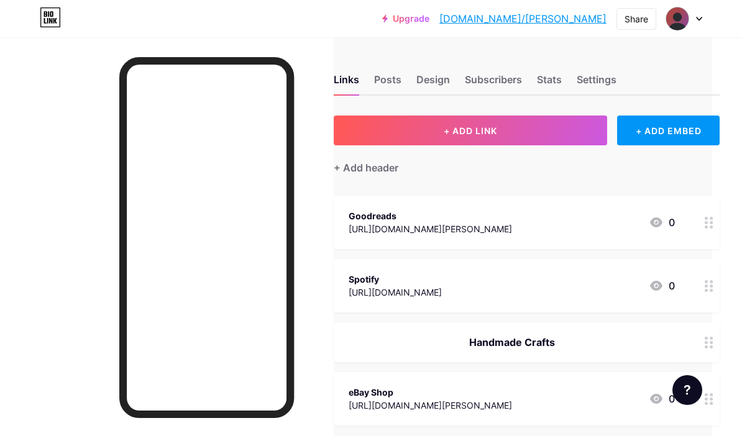
click at [478, 130] on span "+ ADD LINK" at bounding box center [470, 130] width 53 height 11
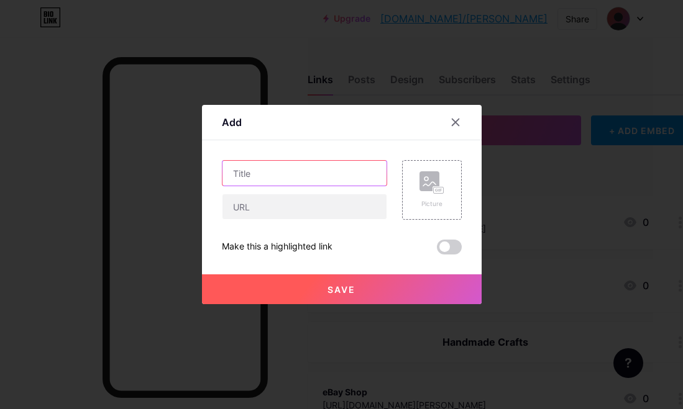
click at [333, 186] on input "text" at bounding box center [304, 173] width 164 height 25
type input "I"
type input "IMDb"
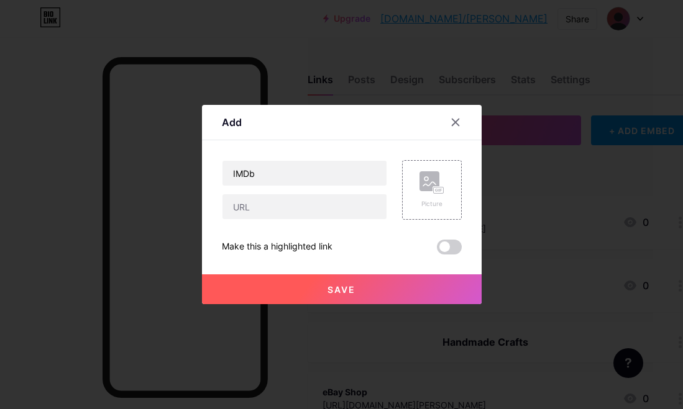
click at [322, 219] on input "text" at bounding box center [304, 206] width 164 height 25
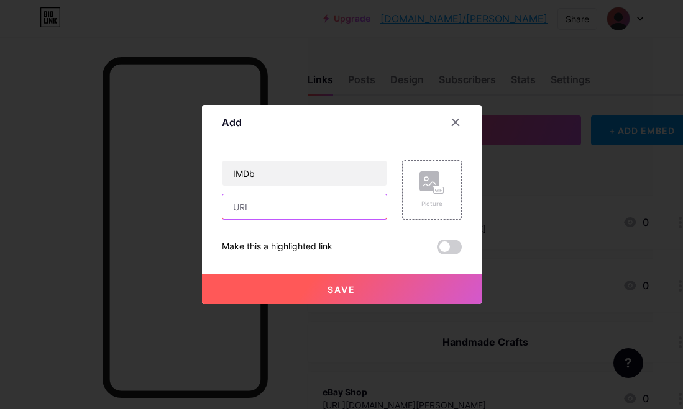
click at [313, 219] on input "text" at bounding box center [304, 206] width 164 height 25
paste input "[URL][DOMAIN_NAME]"
type input "[URL][DOMAIN_NAME]"
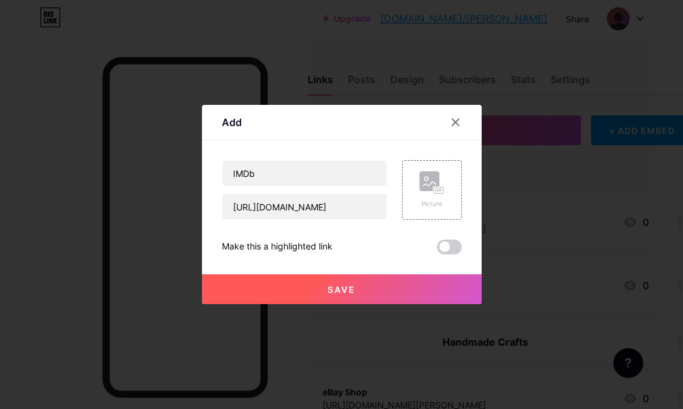
click at [404, 304] on button "Save" at bounding box center [342, 290] width 280 height 30
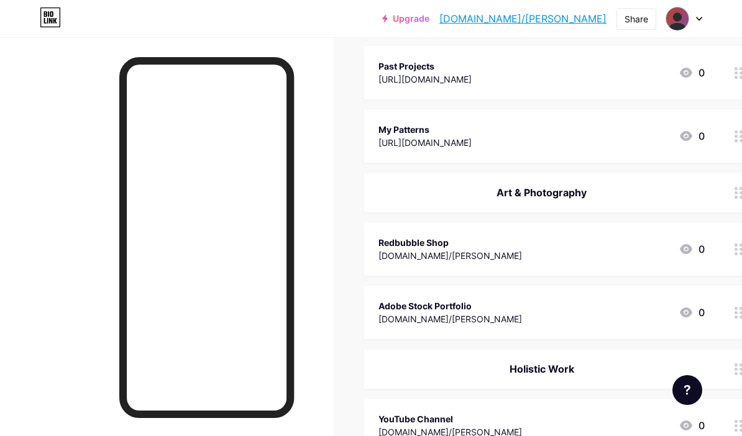
scroll to position [454, 0]
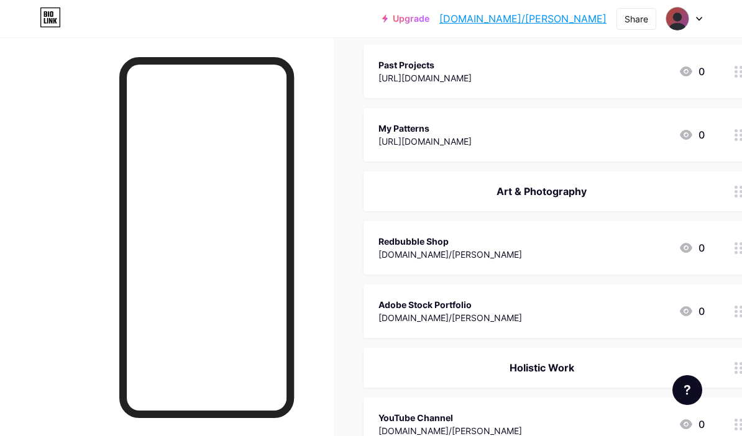
click at [450, 301] on div "Adobe Stock Portfolio" at bounding box center [450, 304] width 144 height 13
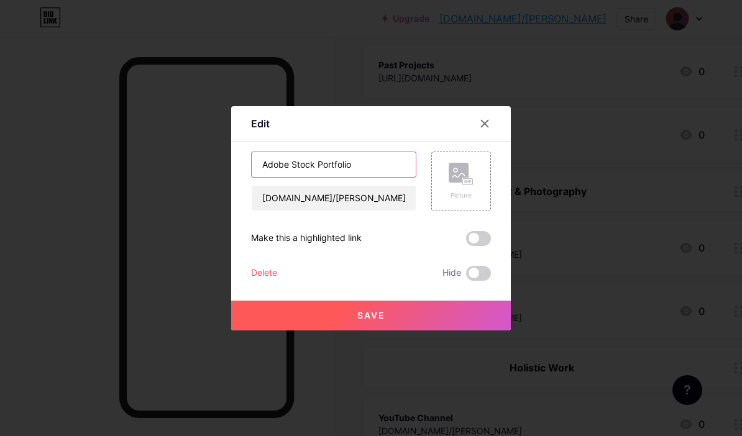
click at [278, 177] on input "Adobe Stock Portfolio" at bounding box center [334, 164] width 164 height 25
click at [274, 177] on input "Adobe Stock Portfolio" at bounding box center [334, 164] width 164 height 25
click at [270, 177] on input "Adobe Stock Portfolio" at bounding box center [334, 164] width 164 height 25
type input "Alamy Stock Portfolio"
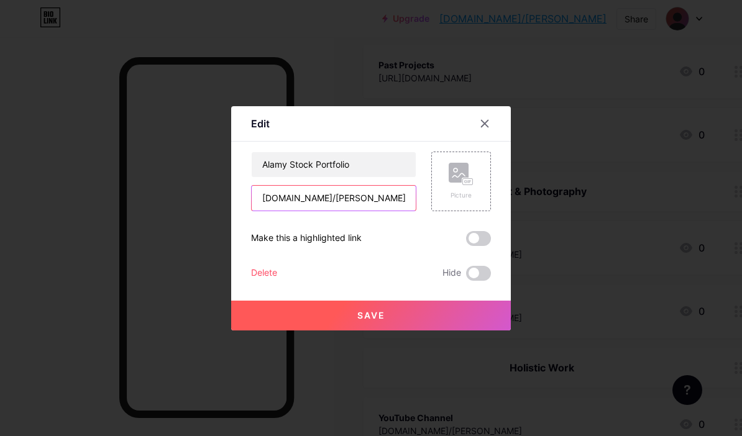
click at [278, 211] on input "[DOMAIN_NAME]/[PERSON_NAME]" at bounding box center [334, 198] width 164 height 25
click at [274, 211] on input "[DOMAIN_NAME]/[PERSON_NAME]" at bounding box center [334, 198] width 164 height 25
click at [263, 211] on input "[DOMAIN_NAME]/[PERSON_NAME]" at bounding box center [334, 198] width 164 height 25
paste input "[URL][DOMAIN_NAME]"
type input "[URL][DOMAIN_NAME]"
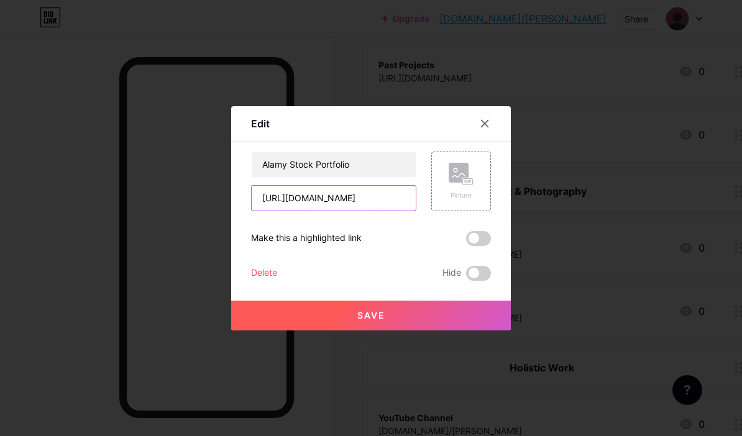
click at [452, 331] on button "Save" at bounding box center [371, 316] width 280 height 30
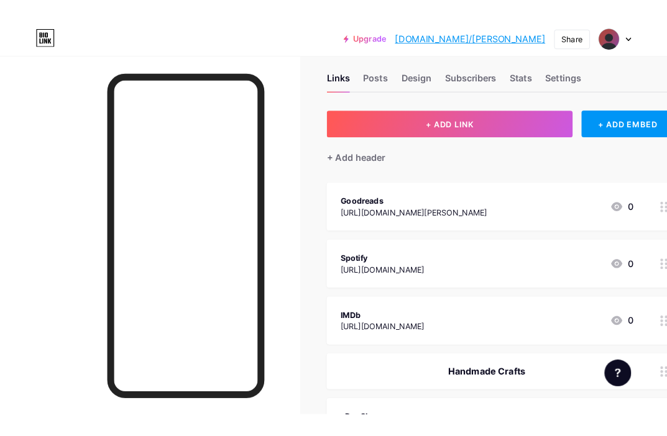
scroll to position [0, 0]
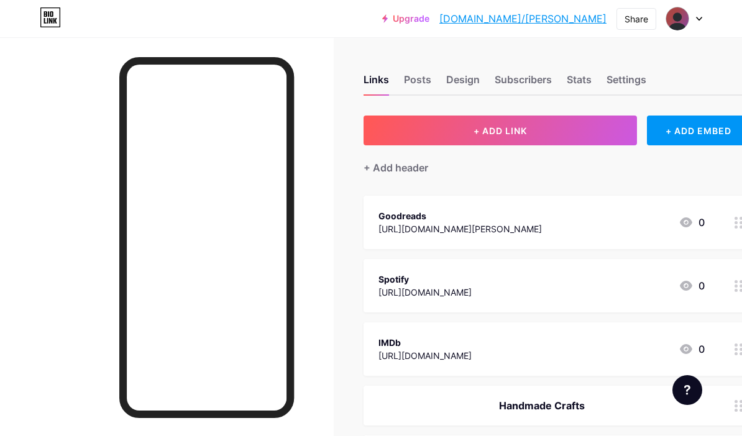
click at [544, 125] on button "+ ADD LINK" at bounding box center [499, 131] width 273 height 30
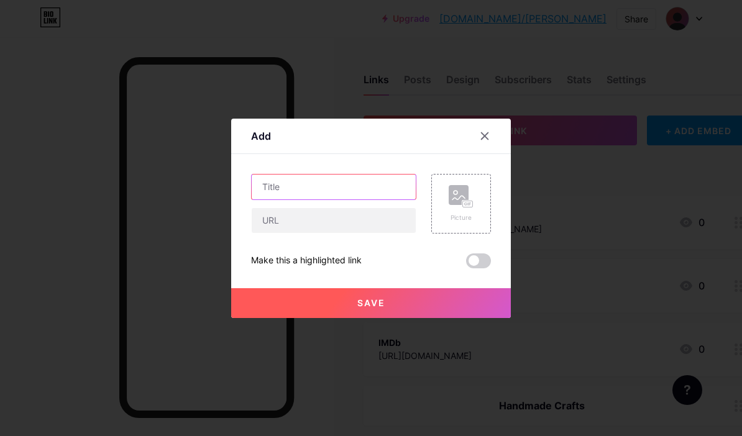
click at [370, 199] on input "text" at bounding box center [334, 187] width 164 height 25
type input "Email"
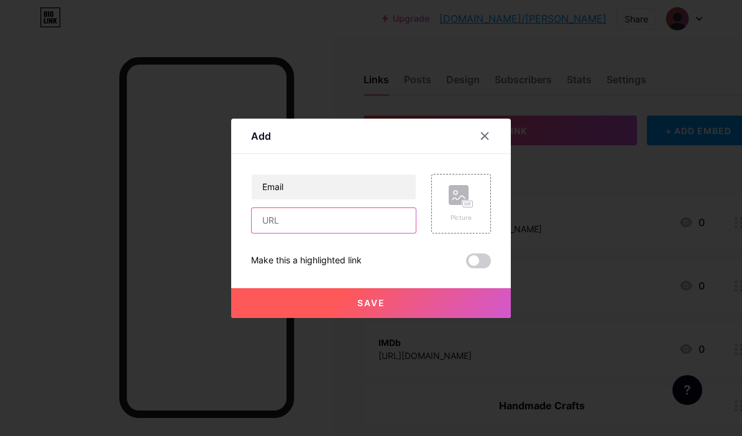
click at [383, 233] on input "text" at bounding box center [334, 220] width 164 height 25
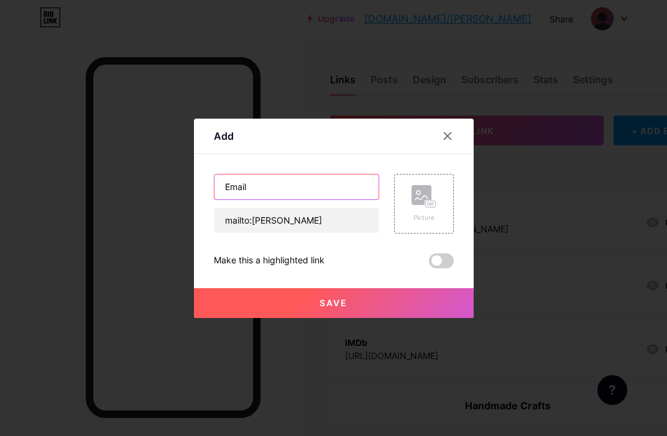
click at [301, 199] on input "Email" at bounding box center [296, 187] width 164 height 25
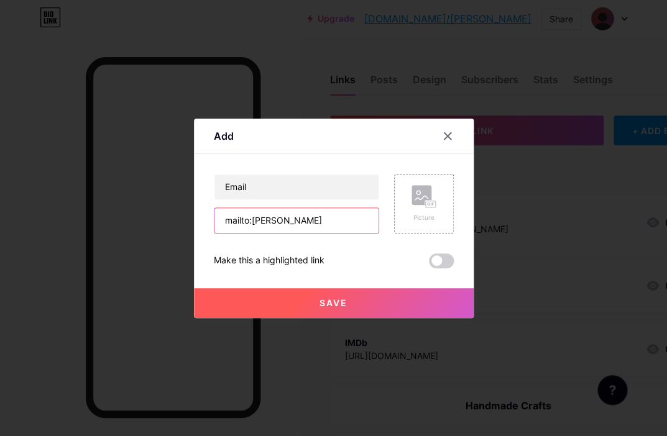
click at [315, 233] on input "mailto:[PERSON_NAME]" at bounding box center [296, 220] width 164 height 25
type input "mailto:[EMAIL_ADDRESS][DOMAIN_NAME]"
click at [394, 318] on button "Save" at bounding box center [334, 303] width 280 height 30
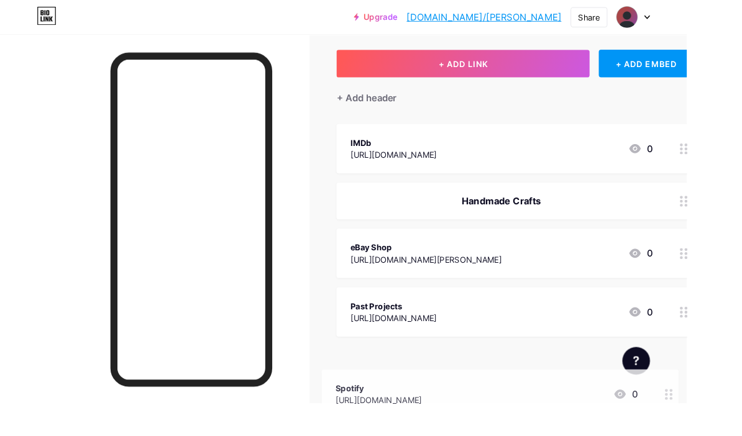
scroll to position [75, 0]
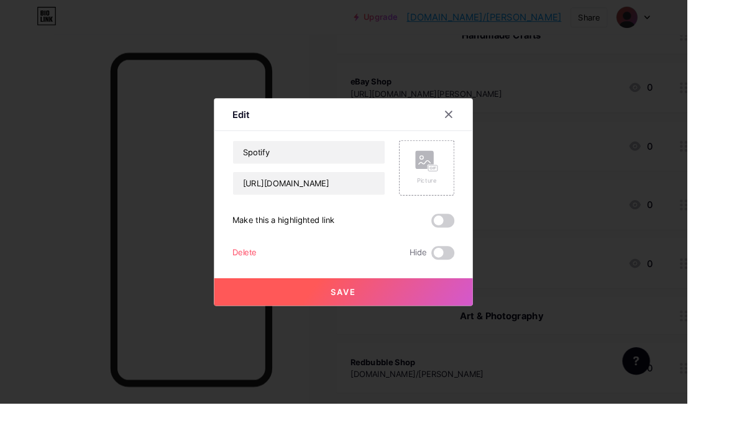
scroll to position [240, 0]
click at [491, 135] on div at bounding box center [484, 123] width 22 height 22
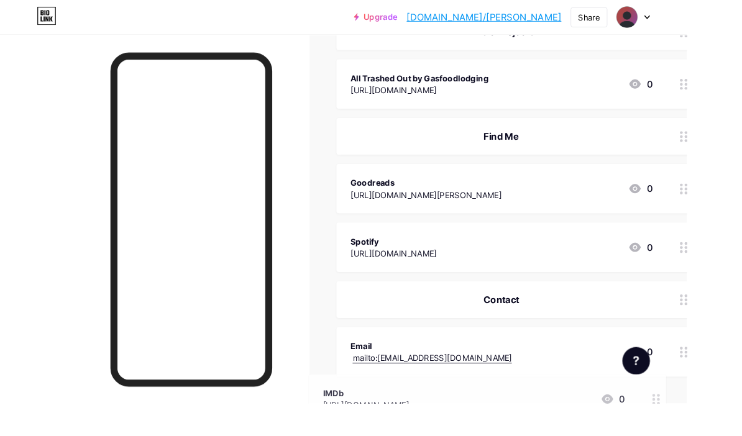
scroll to position [951, 0]
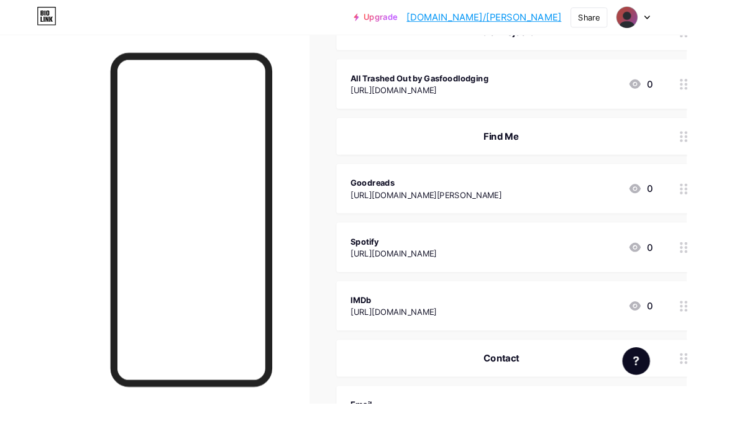
click at [555, 145] on div "Find Me" at bounding box center [541, 147] width 326 height 15
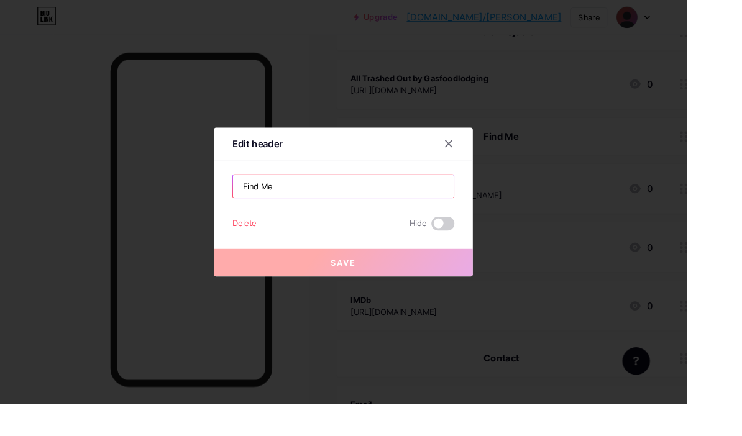
click at [386, 214] on input "Find Me" at bounding box center [371, 201] width 239 height 25
click at [384, 214] on input "Find Me" at bounding box center [371, 201] width 239 height 25
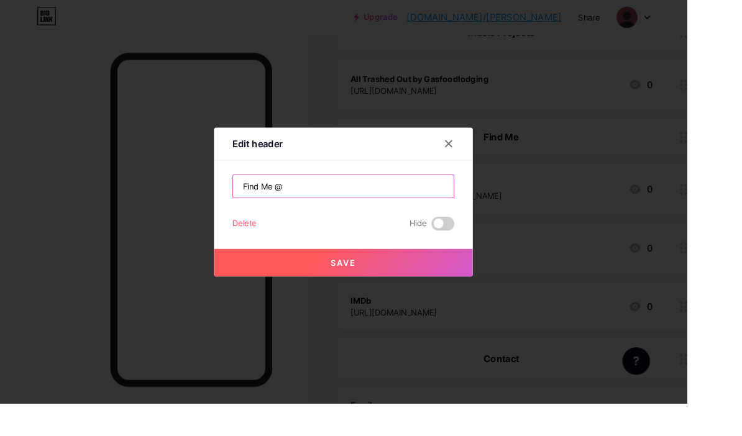
type input "Find Me @"
click at [411, 299] on button "Save" at bounding box center [371, 284] width 280 height 30
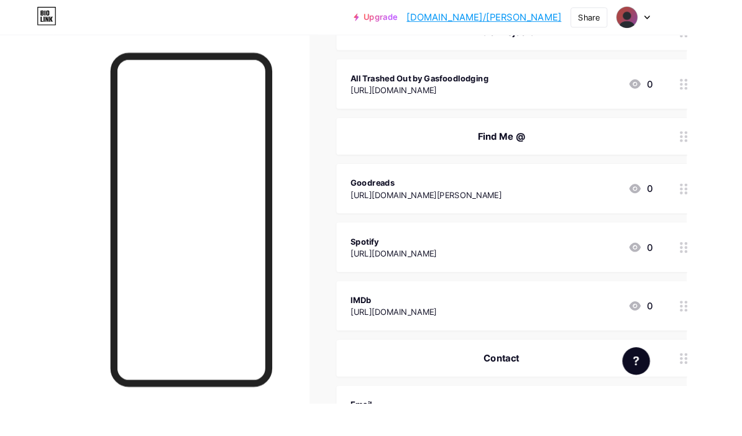
click at [581, 142] on div "Find Me @" at bounding box center [541, 147] width 326 height 15
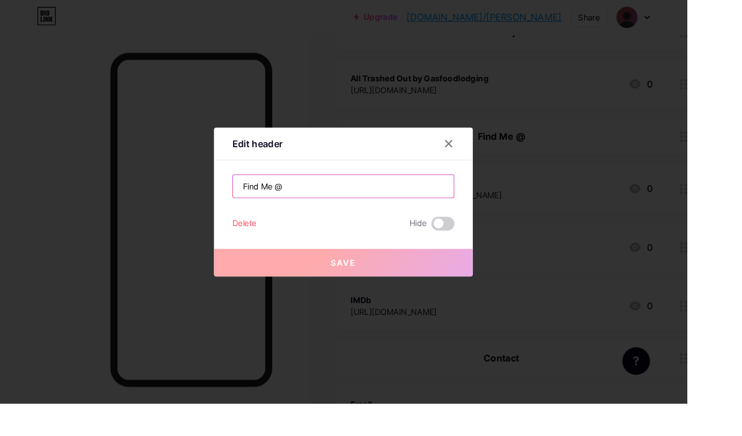
click at [439, 214] on input "Find Me @" at bounding box center [371, 201] width 239 height 25
click at [415, 214] on input "Find Me @" at bounding box center [371, 201] width 239 height 25
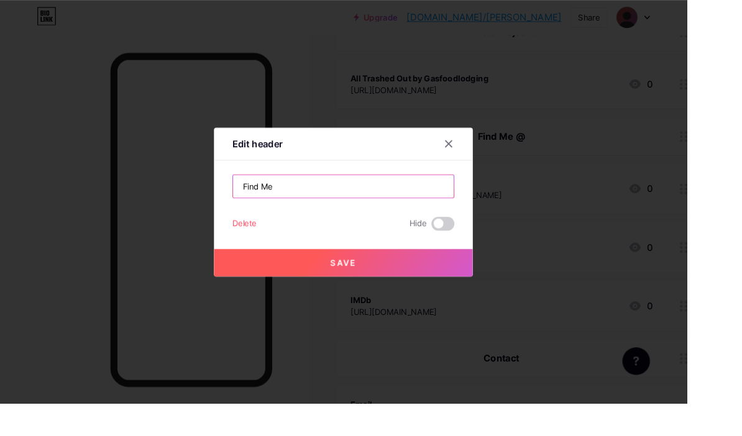
scroll to position [950, 0]
type input "Find Me"
click at [468, 299] on button "Save" at bounding box center [371, 284] width 280 height 30
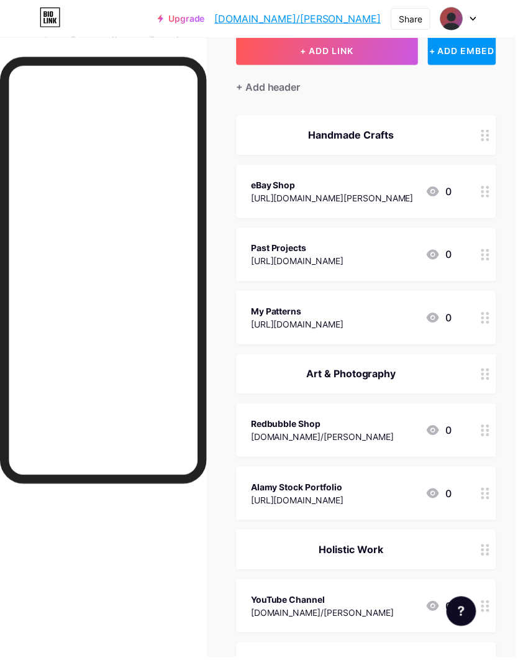
scroll to position [0, 0]
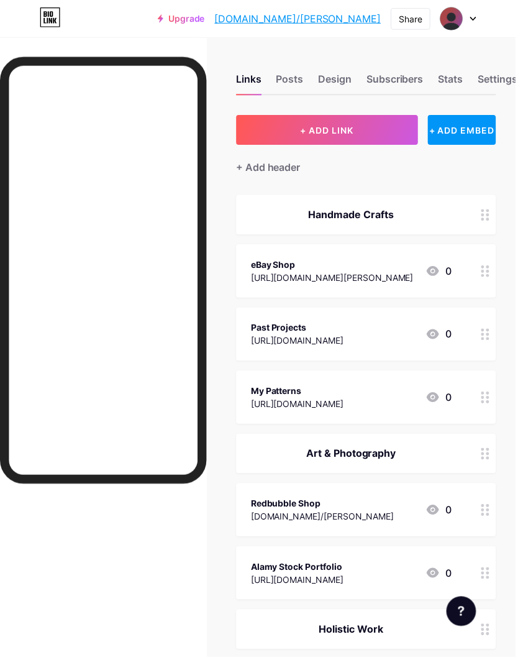
click at [355, 19] on link "[DOMAIN_NAME]/[PERSON_NAME]" at bounding box center [299, 18] width 167 height 15
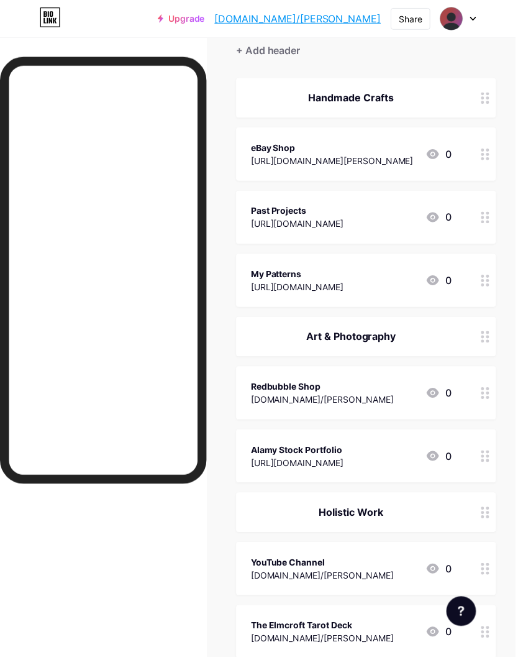
scroll to position [163, 0]
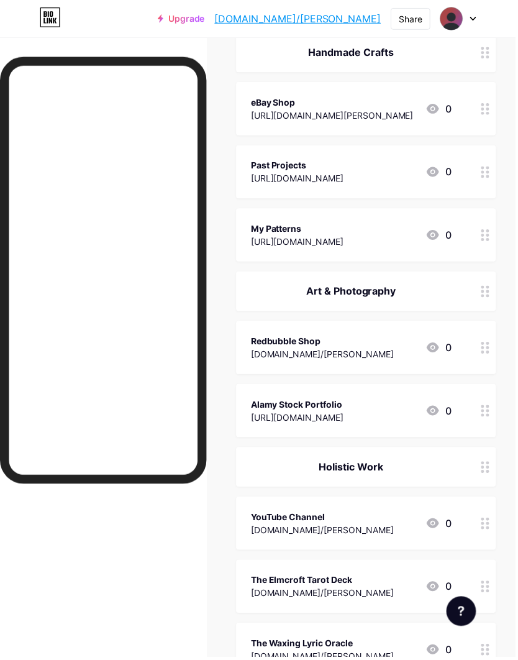
click at [388, 436] on div "Holistic Work" at bounding box center [352, 469] width 201 height 15
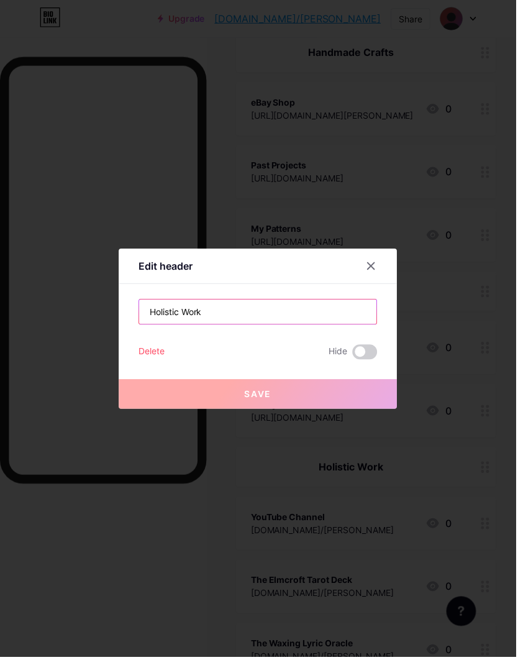
click at [320, 326] on input "Holistic Work" at bounding box center [259, 313] width 239 height 25
click at [291, 411] on button "Save" at bounding box center [259, 396] width 280 height 30
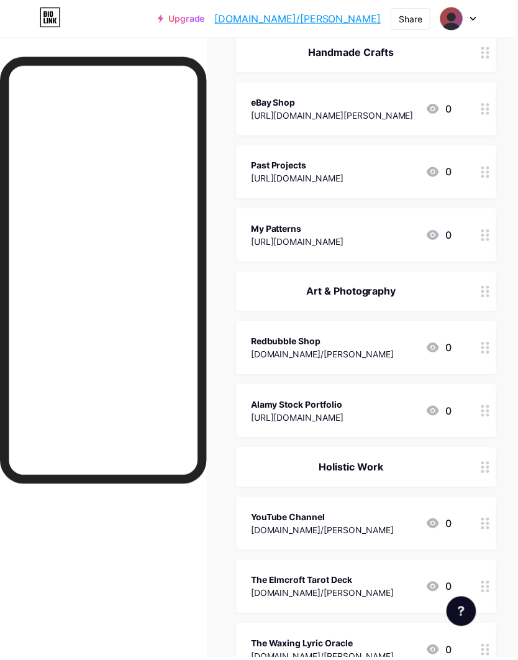
click at [414, 436] on div "Holistic Work" at bounding box center [352, 469] width 201 height 15
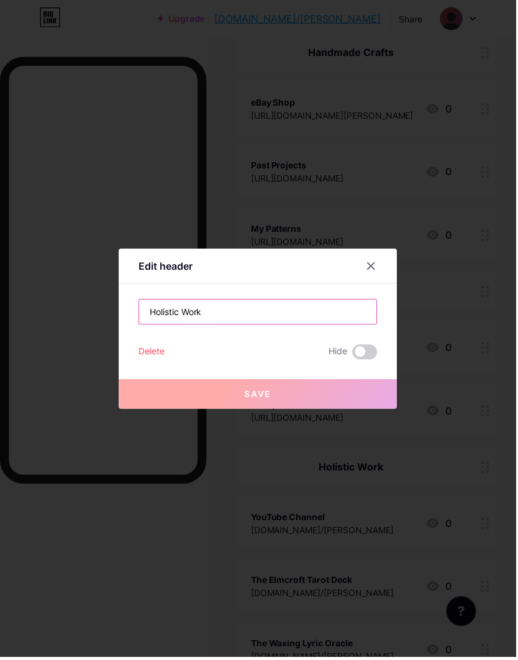
click at [340, 326] on input "Holistic Work" at bounding box center [259, 313] width 239 height 25
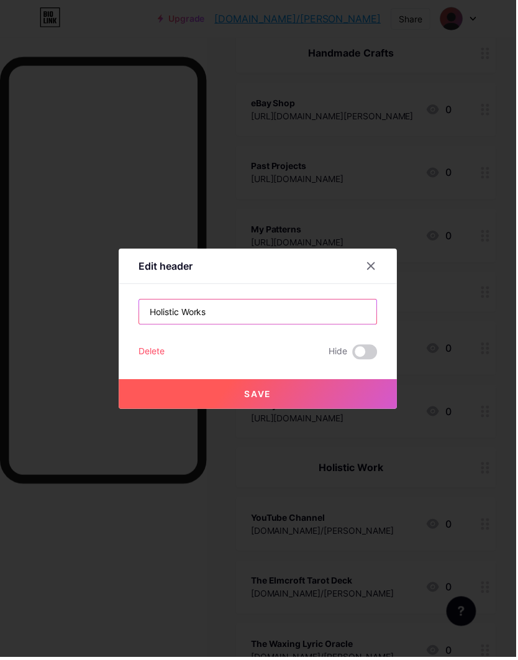
type input "Holistic Works"
click at [267, 401] on span "Save" at bounding box center [259, 395] width 28 height 11
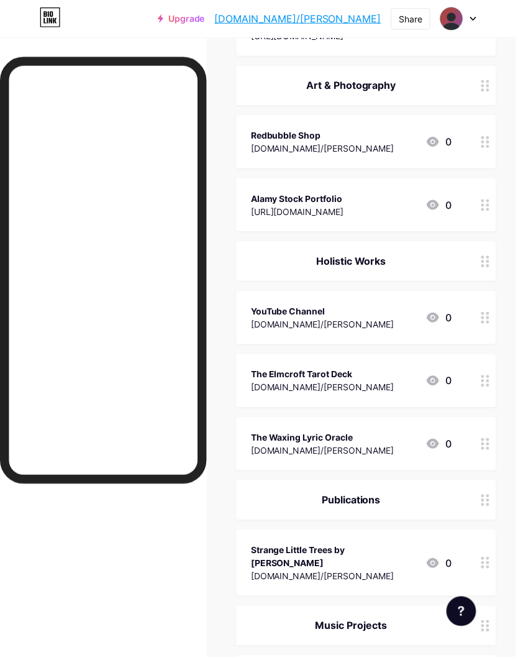
scroll to position [387, 0]
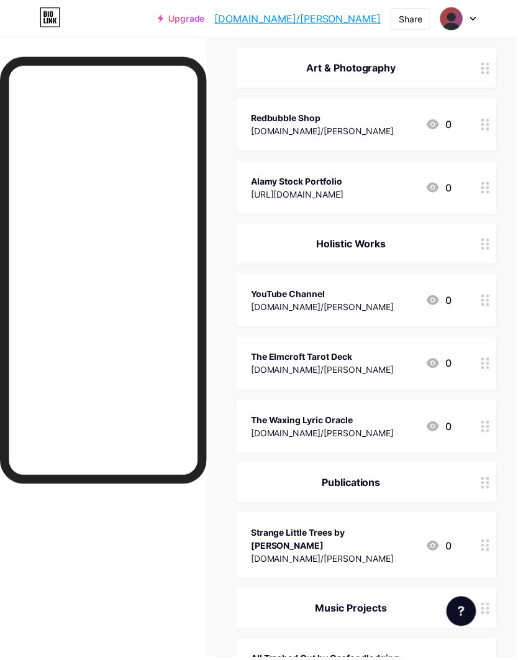
click at [364, 419] on div "The Waxing Lyric Oracle [DOMAIN_NAME]/[PERSON_NAME] 0" at bounding box center [352, 428] width 201 height 29
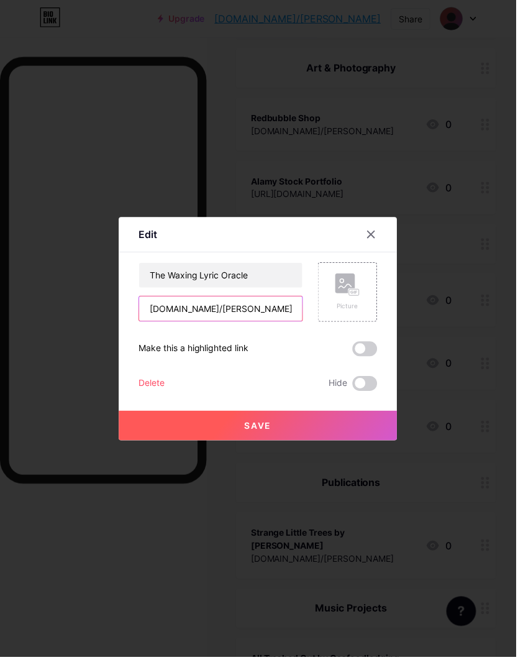
click at [275, 322] on input "[DOMAIN_NAME]/[PERSON_NAME]" at bounding box center [222, 310] width 164 height 25
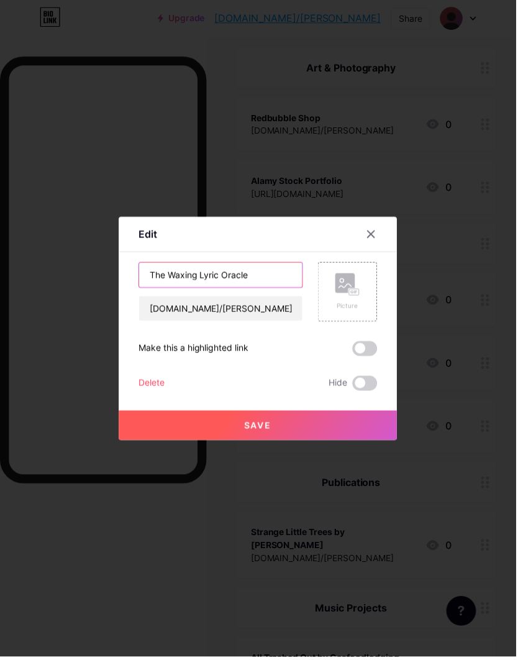
click at [289, 289] on input "The Waxing Lyric Oracle" at bounding box center [222, 276] width 164 height 25
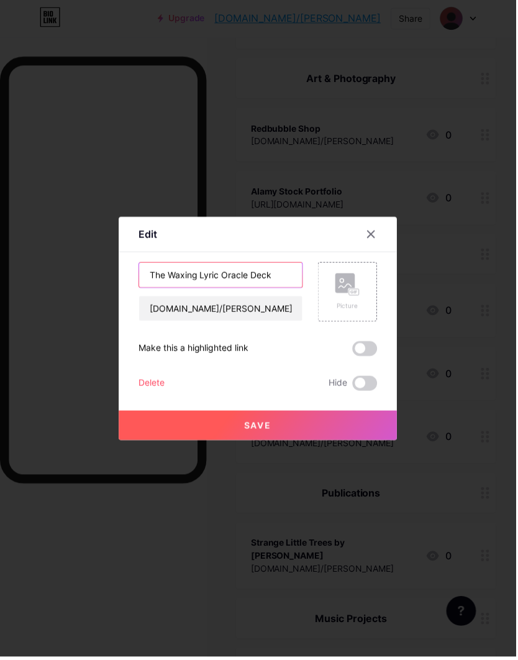
type input "The Waxing Lyric Oracle Deck"
click at [343, 436] on button "Save" at bounding box center [259, 428] width 280 height 30
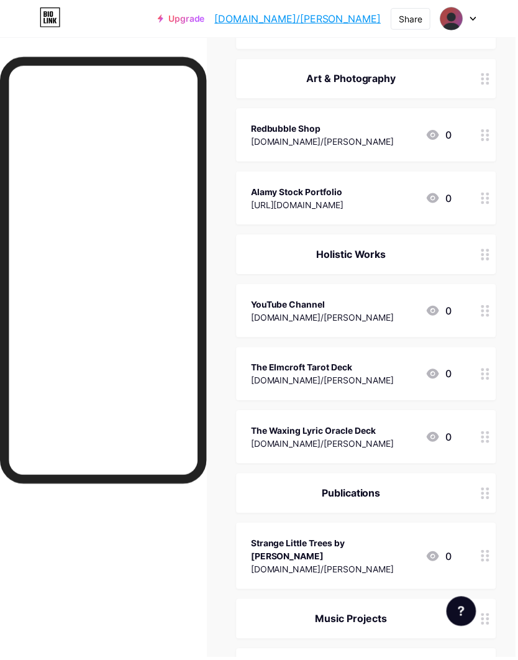
scroll to position [427, 0]
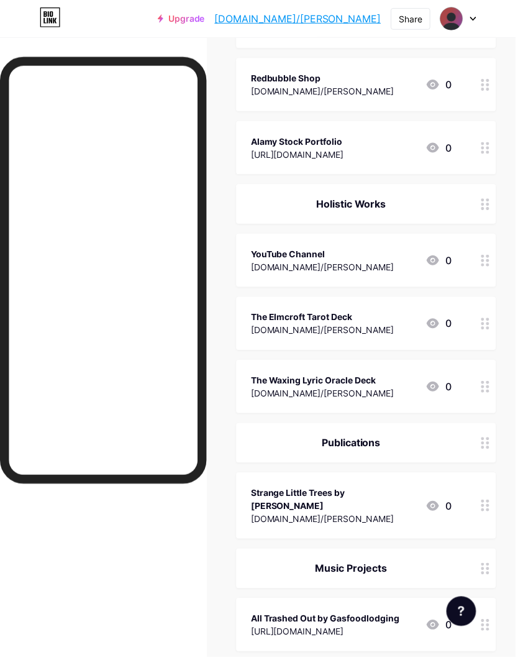
click at [327, 259] on div "YouTube Channel [DOMAIN_NAME]/[PERSON_NAME] 0" at bounding box center [352, 261] width 201 height 29
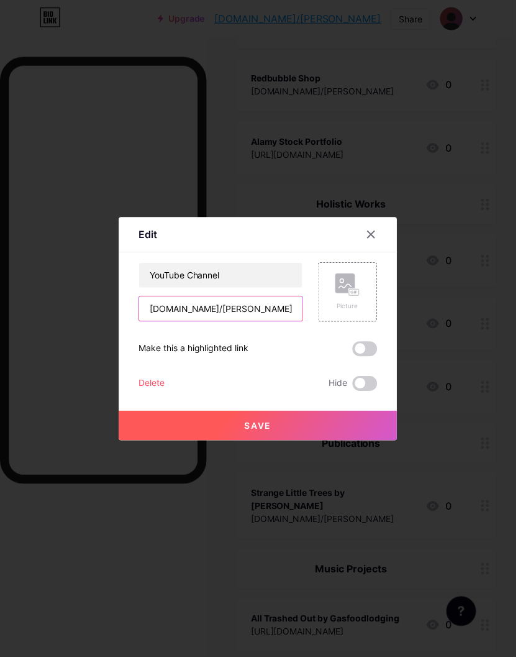
click at [166, 322] on input "[DOMAIN_NAME]/[PERSON_NAME]" at bounding box center [222, 310] width 164 height 25
click at [161, 322] on input "[DOMAIN_NAME]/[PERSON_NAME]" at bounding box center [222, 310] width 164 height 25
type input "b"
paste input "[URL][DOMAIN_NAME]"
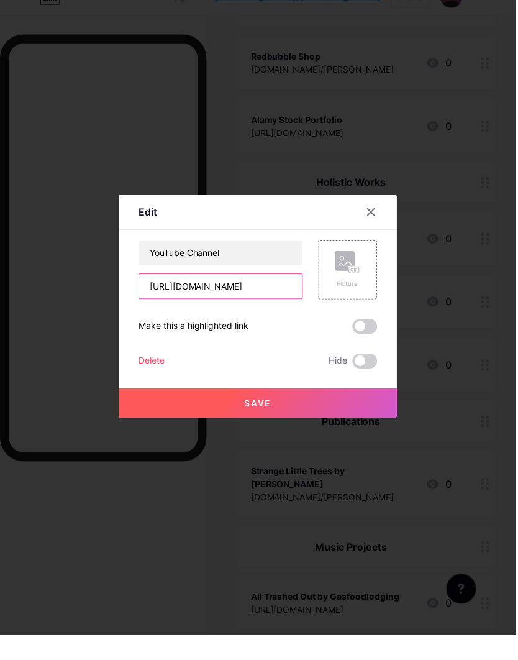
type input "[URL][DOMAIN_NAME]"
click at [312, 434] on button "Save" at bounding box center [259, 428] width 280 height 30
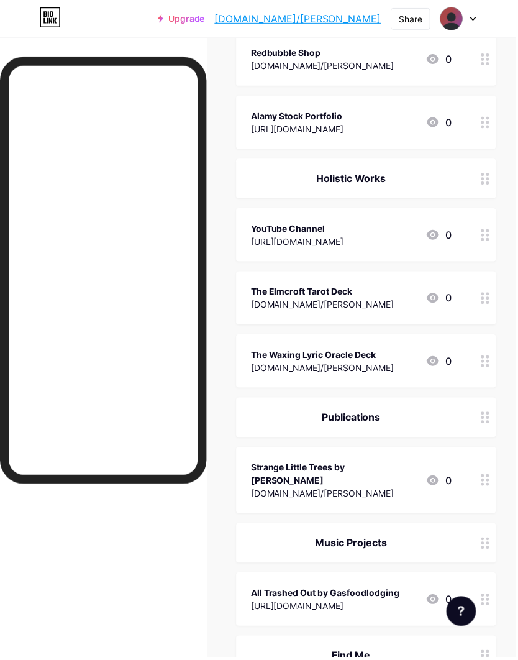
scroll to position [456, 0]
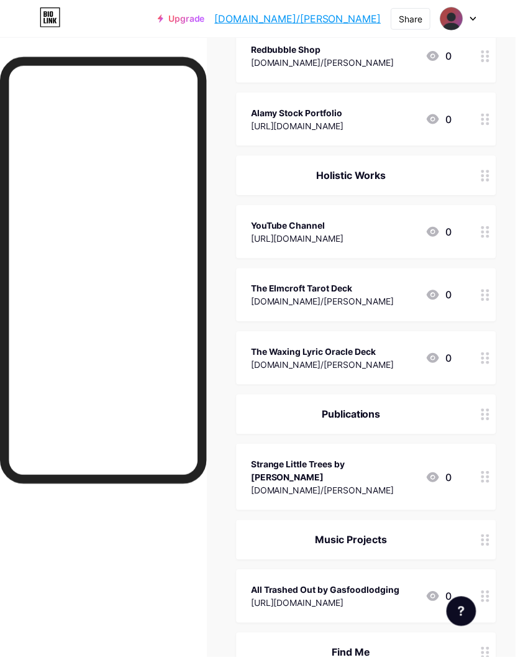
click at [361, 294] on div "The Elmcroft Tarot Deck [DOMAIN_NAME]/[PERSON_NAME] 0" at bounding box center [352, 295] width 201 height 29
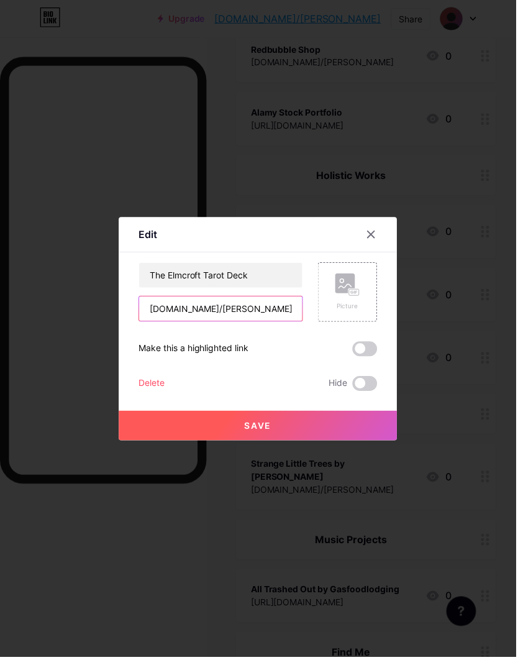
click at [157, 322] on input "[DOMAIN_NAME]/[PERSON_NAME]" at bounding box center [222, 310] width 164 height 25
click at [148, 322] on input "[DOMAIN_NAME]/[PERSON_NAME]" at bounding box center [222, 310] width 164 height 25
click at [157, 322] on input "[DOMAIN_NAME]/[PERSON_NAME]" at bounding box center [222, 310] width 164 height 25
click at [153, 322] on input "[DOMAIN_NAME]/[PERSON_NAME]" at bounding box center [222, 310] width 164 height 25
paste input "[URL][DOMAIN_NAME]"
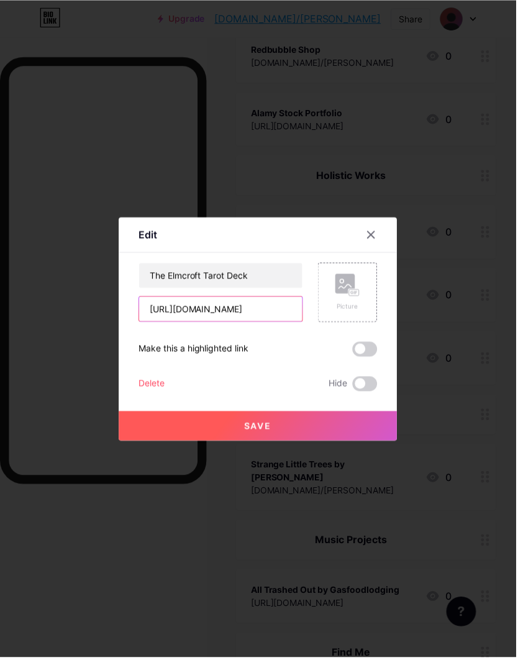
scroll to position [455, 0]
type input "[URL][DOMAIN_NAME]"
click at [336, 436] on button "Save" at bounding box center [259, 428] width 280 height 30
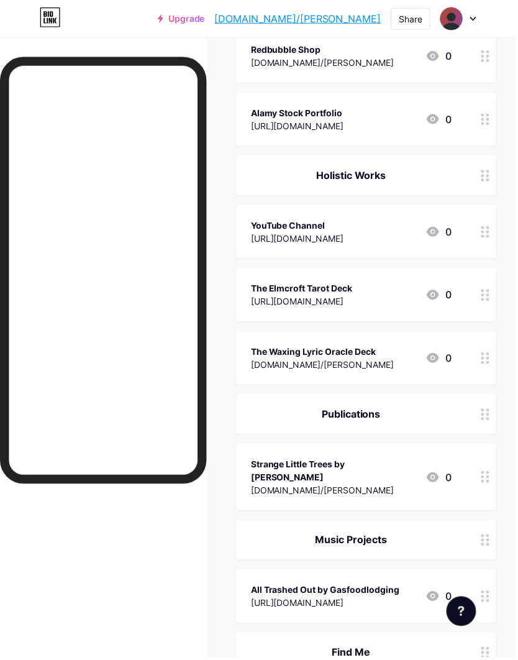
click at [370, 352] on div "The Waxing Lyric Oracle Deck" at bounding box center [324, 352] width 144 height 13
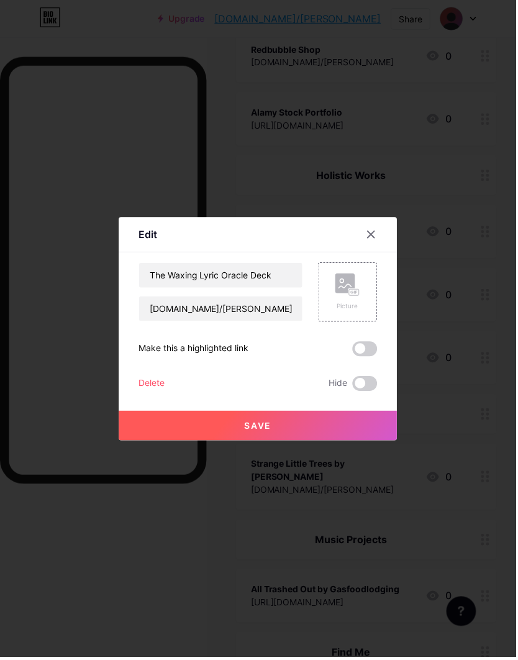
click at [161, 322] on input "[DOMAIN_NAME]/[PERSON_NAME]" at bounding box center [222, 310] width 164 height 25
click at [156, 322] on input "[DOMAIN_NAME]/[PERSON_NAME]" at bounding box center [222, 310] width 164 height 25
click at [157, 322] on input "[DOMAIN_NAME]/[PERSON_NAME]" at bounding box center [222, 310] width 164 height 25
paste input "[URL][DOMAIN_NAME]"
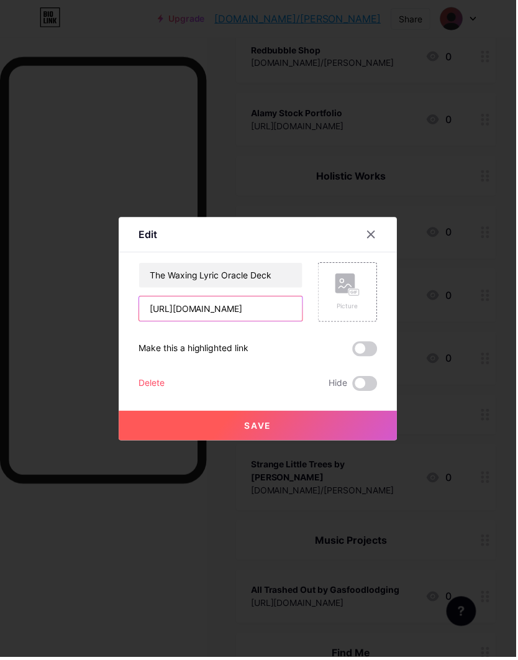
type input "[URL][DOMAIN_NAME]"
click at [302, 436] on button "Save" at bounding box center [259, 428] width 280 height 30
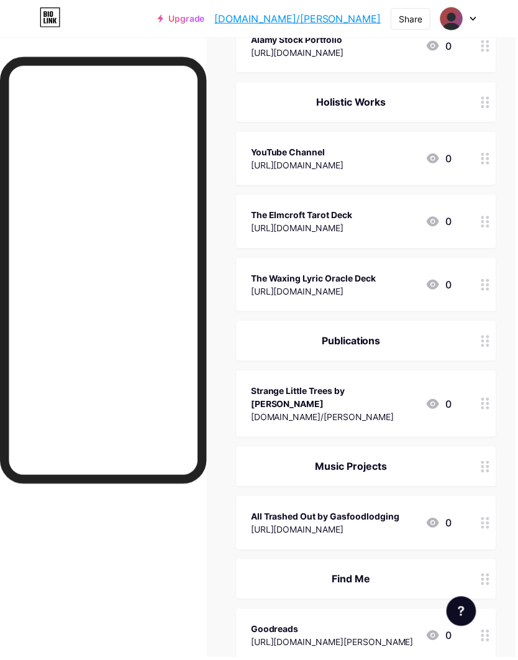
scroll to position [579, 0]
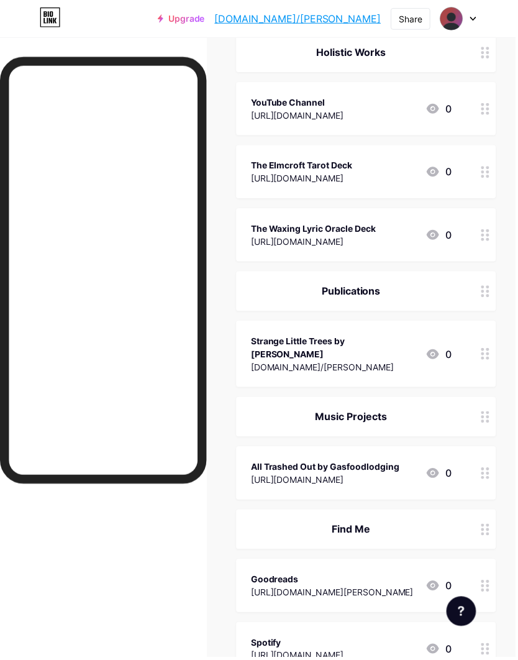
click at [360, 344] on div "Strange Little Trees by [PERSON_NAME]" at bounding box center [334, 349] width 165 height 26
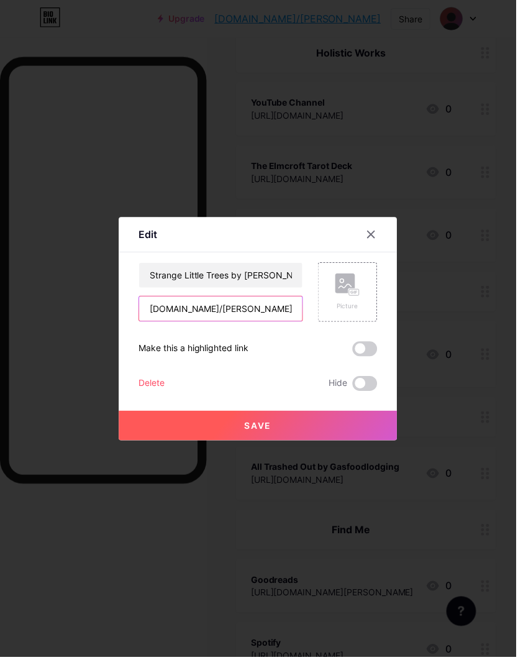
click at [163, 322] on input "[DOMAIN_NAME]/[PERSON_NAME]" at bounding box center [222, 310] width 164 height 25
click at [158, 322] on input "[DOMAIN_NAME]/[PERSON_NAME]" at bounding box center [222, 310] width 164 height 25
click at [154, 322] on input "[DOMAIN_NAME]/[PERSON_NAME]" at bounding box center [222, 310] width 164 height 25
paste input "[URL][DOMAIN_NAME]"
type input "[URL][DOMAIN_NAME]"
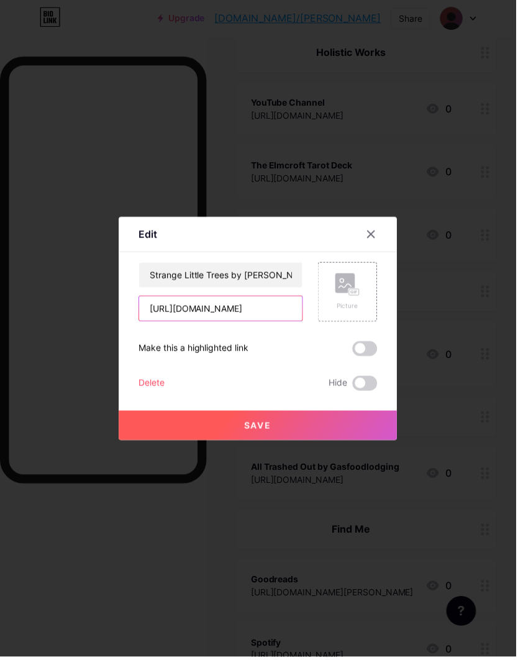
click at [321, 436] on button "Save" at bounding box center [259, 428] width 280 height 30
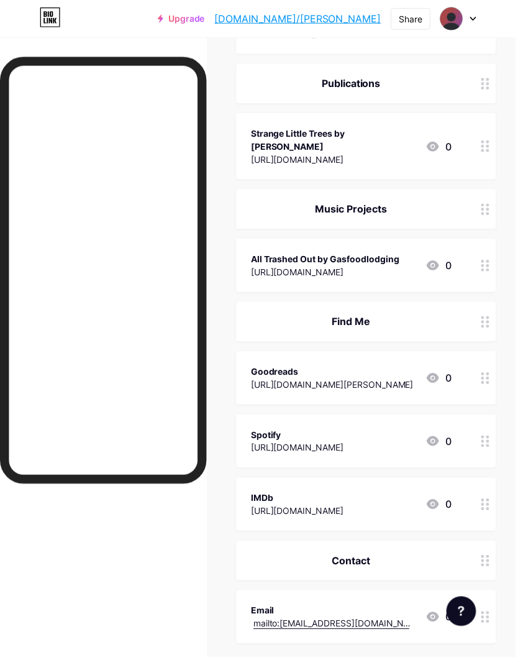
scroll to position [780, 0]
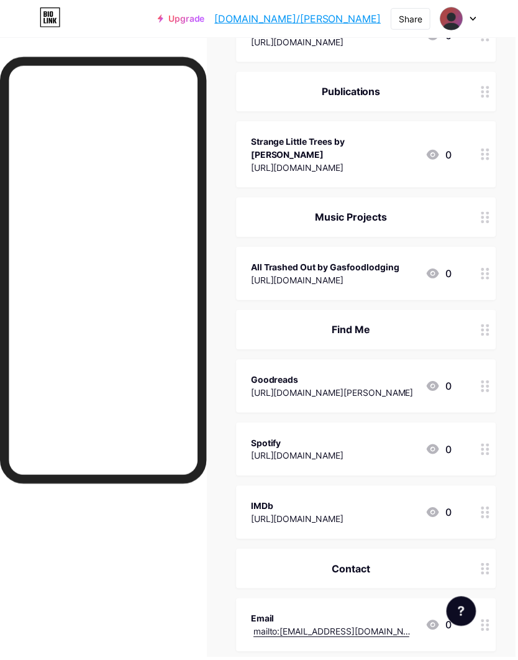
click at [352, 335] on div "Find Me" at bounding box center [352, 331] width 201 height 15
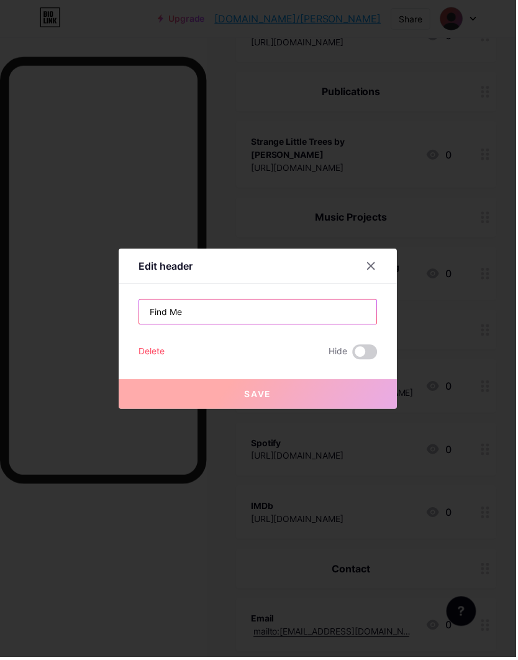
click at [164, 326] on input "Find Me" at bounding box center [259, 313] width 239 height 25
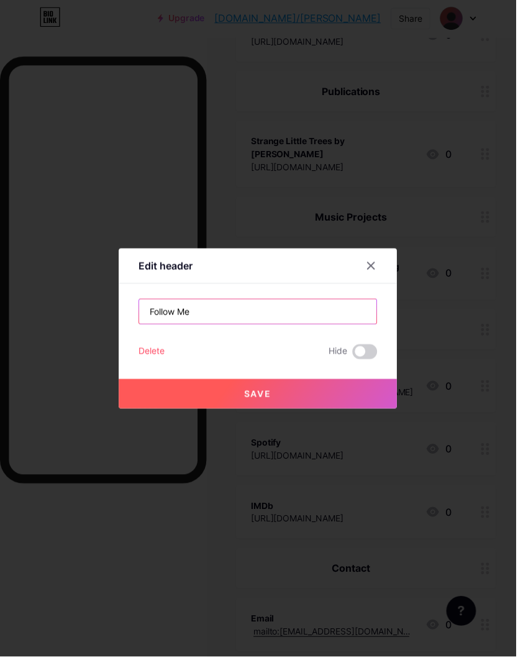
type input "Follow Me"
click at [318, 411] on button "Save" at bounding box center [259, 396] width 280 height 30
